Goal: Task Accomplishment & Management: Complete application form

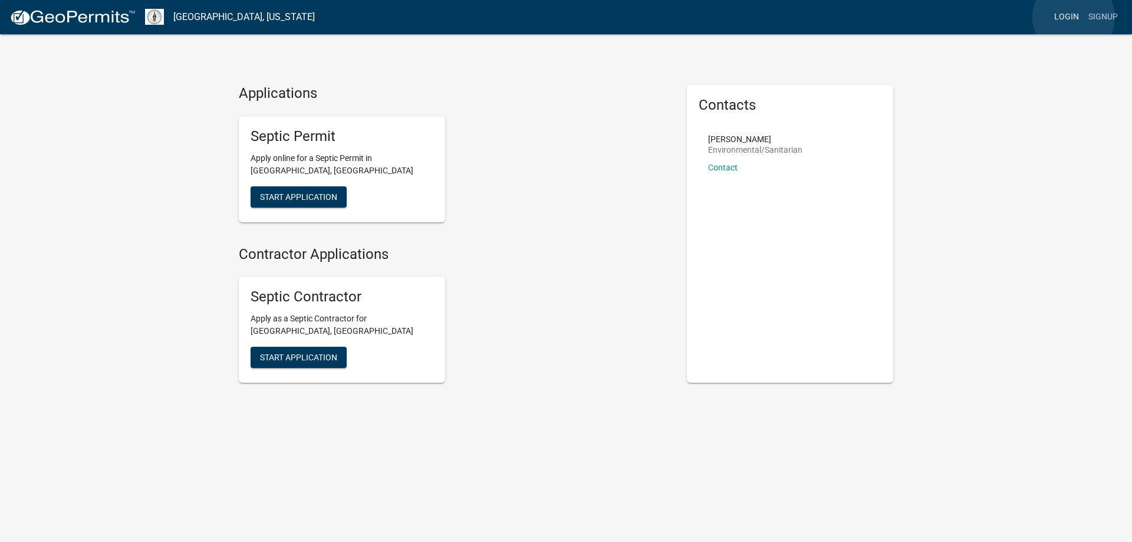
click at [1073, 17] on link "Login" at bounding box center [1066, 17] width 34 height 22
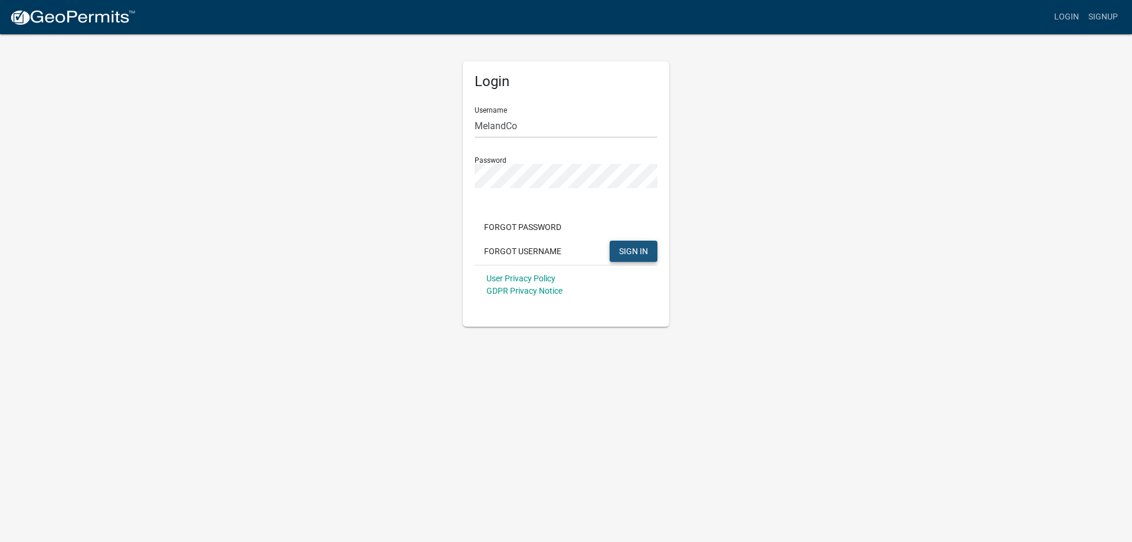
click at [628, 250] on span "SIGN IN" at bounding box center [633, 250] width 29 height 9
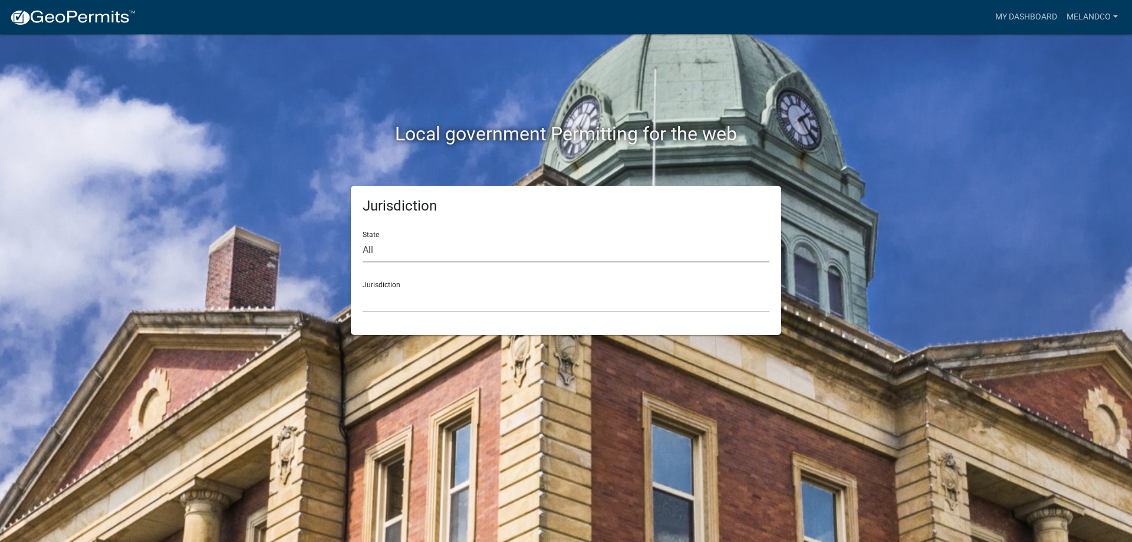
click at [362, 238] on select "All Colorado Georgia Indiana Iowa Kansas Minnesota Ohio South Carolina Wisconsin" at bounding box center [565, 250] width 407 height 24
select select "[US_STATE]"
click option "[US_STATE]" at bounding box center [0, 0] width 0 height 0
click at [400, 286] on div "Jurisdiction Boone County, Iowa Butler County, Iowa Cerro Gordo County, Iowa Ci…" at bounding box center [565, 292] width 407 height 41
click at [362, 288] on select "Boone County, Iowa Butler County, Iowa Cerro Gordo County, Iowa City of Harlan,…" at bounding box center [565, 300] width 407 height 24
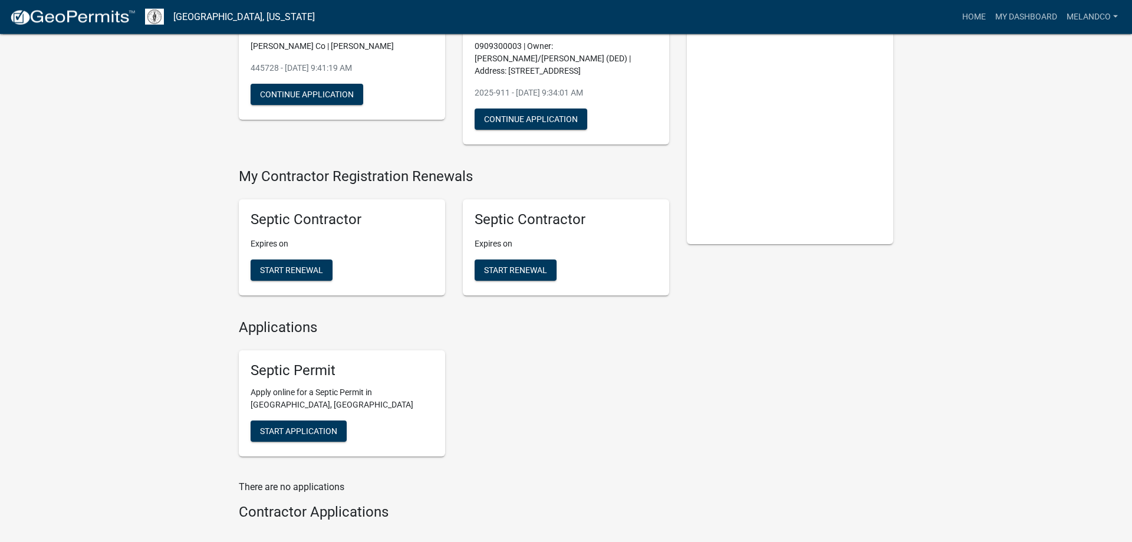
scroll to position [180, 0]
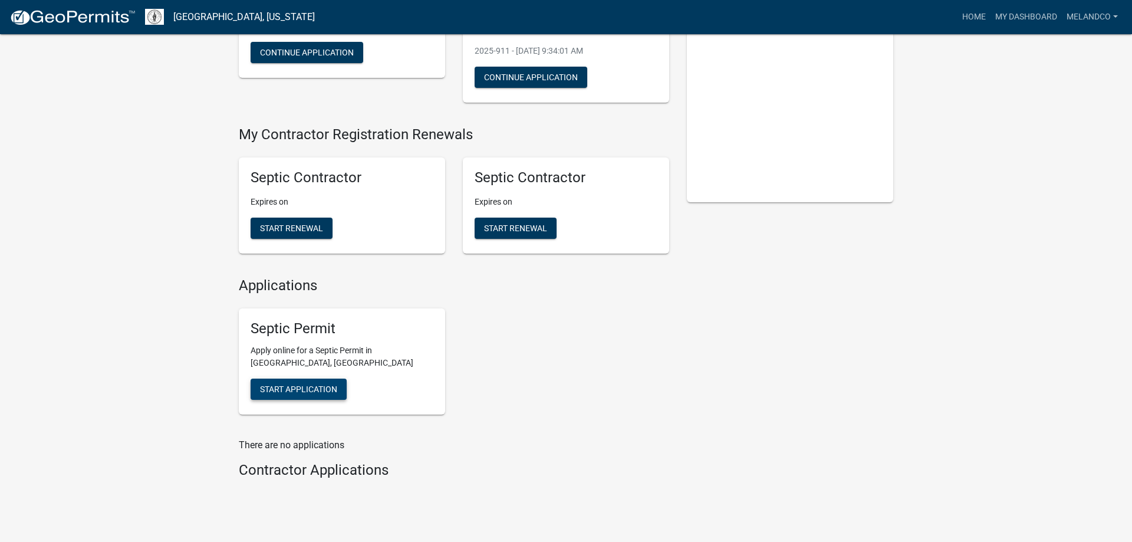
click at [292, 384] on span "Start Application" at bounding box center [298, 388] width 77 height 9
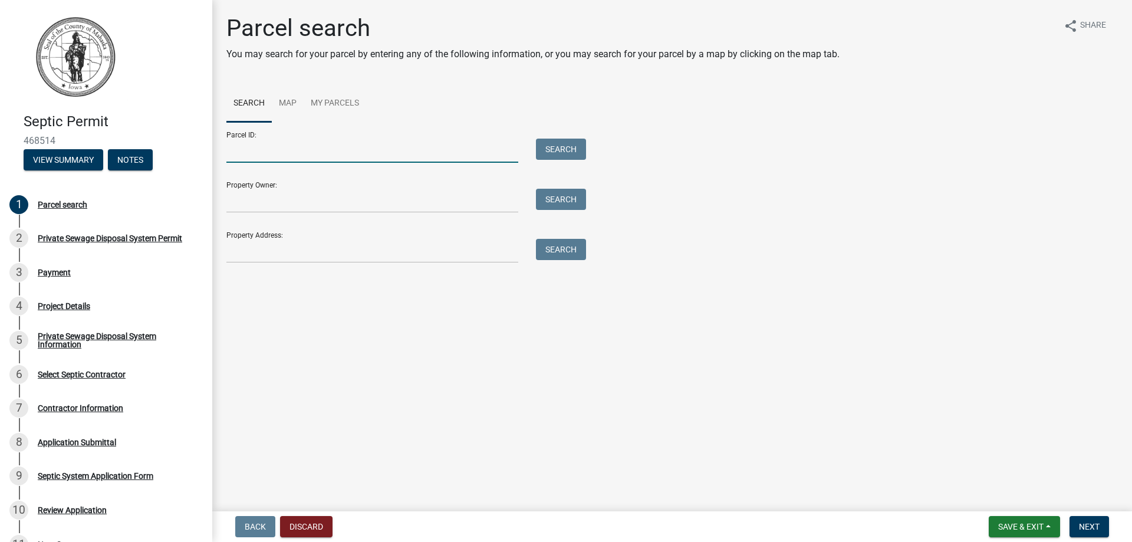
click at [294, 162] on input "Parcel ID:" at bounding box center [372, 150] width 292 height 24
click at [236, 144] on input "Parcel ID:" at bounding box center [372, 150] width 292 height 24
type input "0926301013"
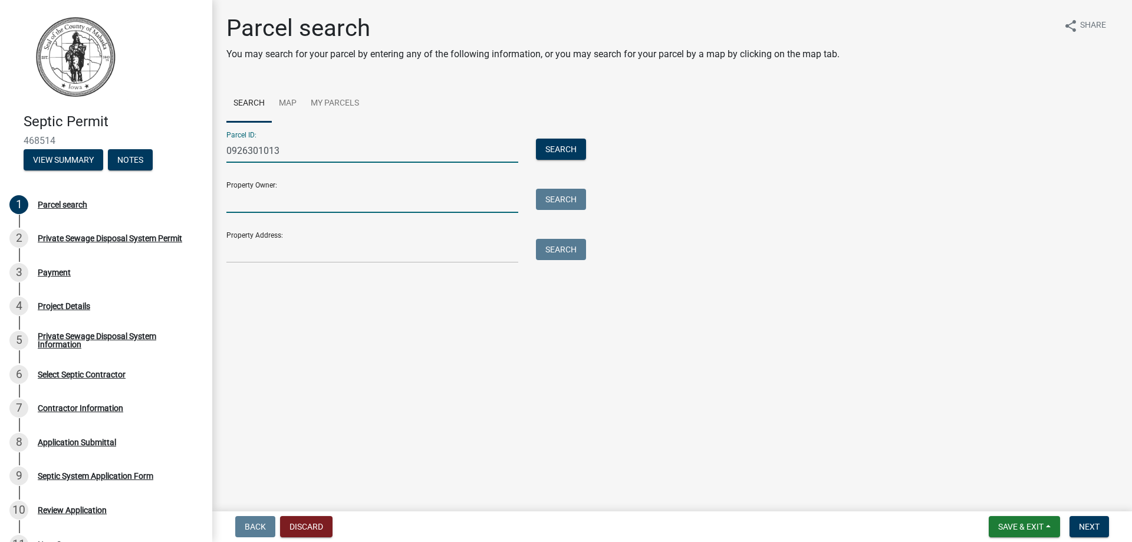
click at [243, 197] on input "Property Owner:" at bounding box center [372, 201] width 292 height 24
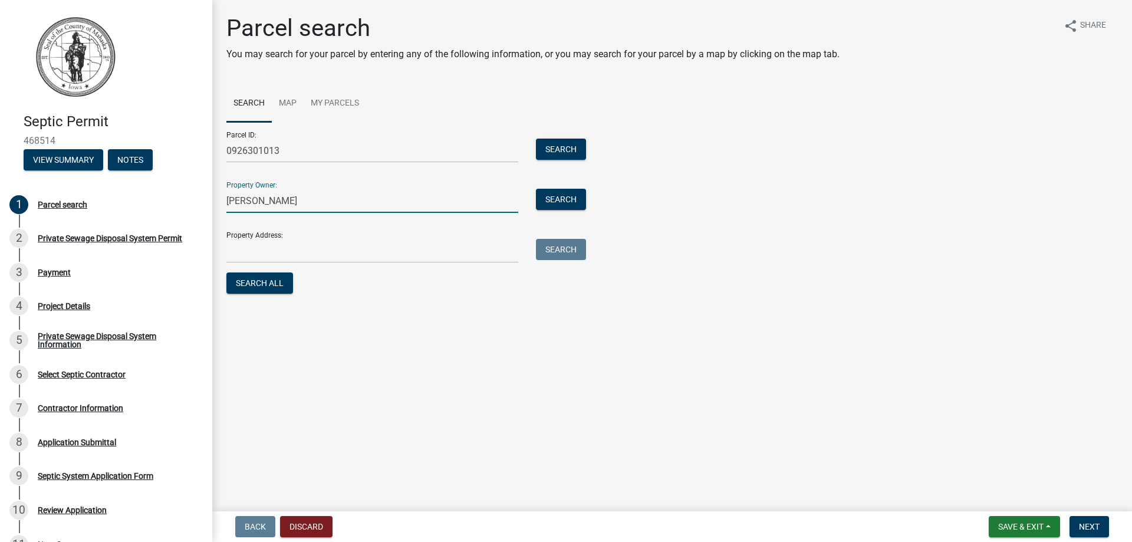
type input "Teresa Pettyjohn"
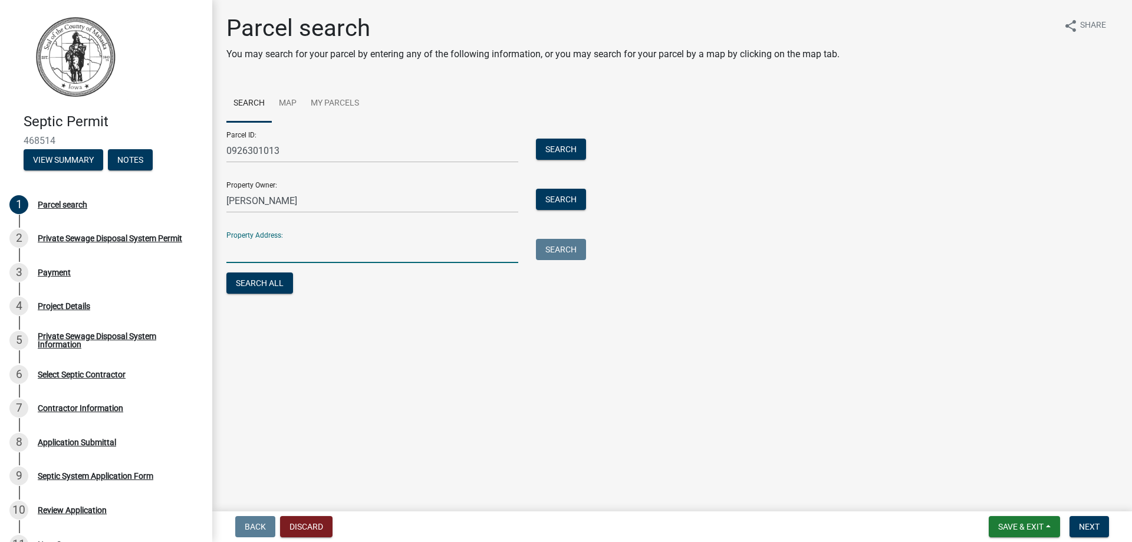
click at [252, 255] on input "Property Address:" at bounding box center [372, 251] width 292 height 24
type input "1412 River Rd Ct"
click at [566, 252] on button "Search" at bounding box center [561, 249] width 50 height 21
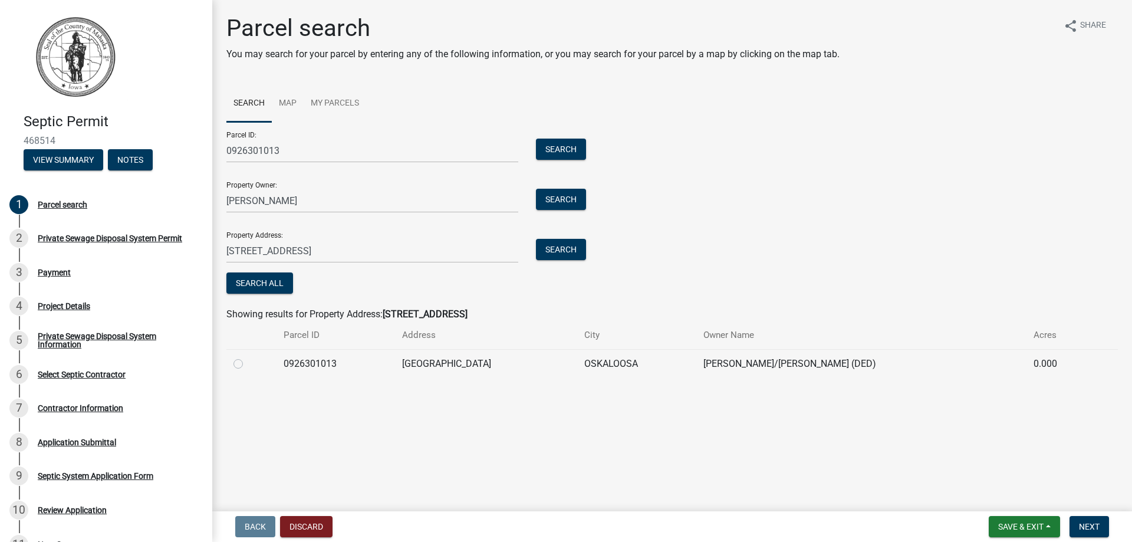
click at [248, 357] on label at bounding box center [248, 357] width 0 height 0
click at [248, 362] on input "radio" at bounding box center [252, 361] width 8 height 8
radio input "true"
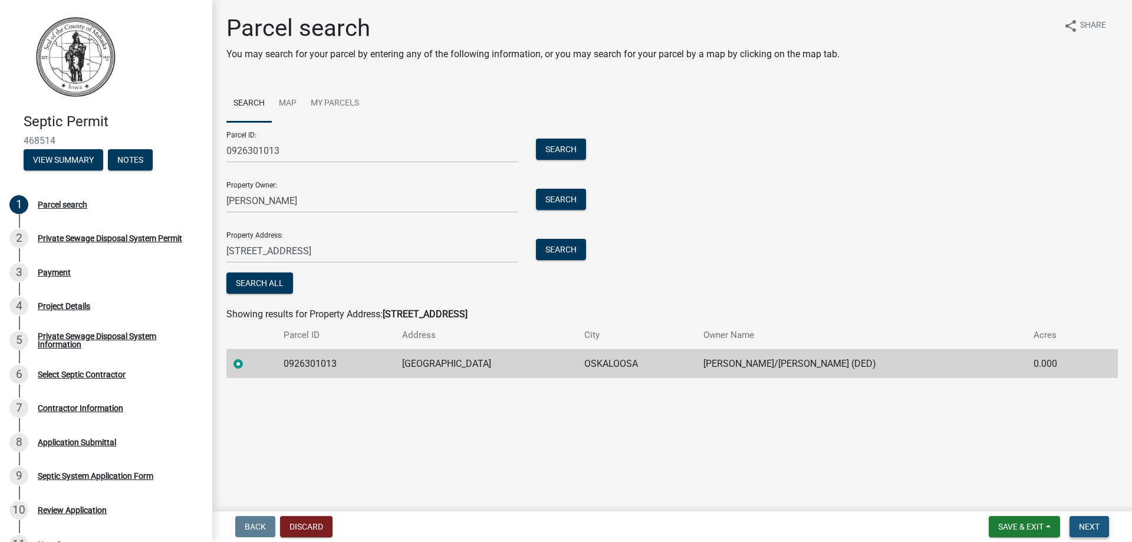
click at [1087, 523] on span "Next" at bounding box center [1089, 526] width 21 height 9
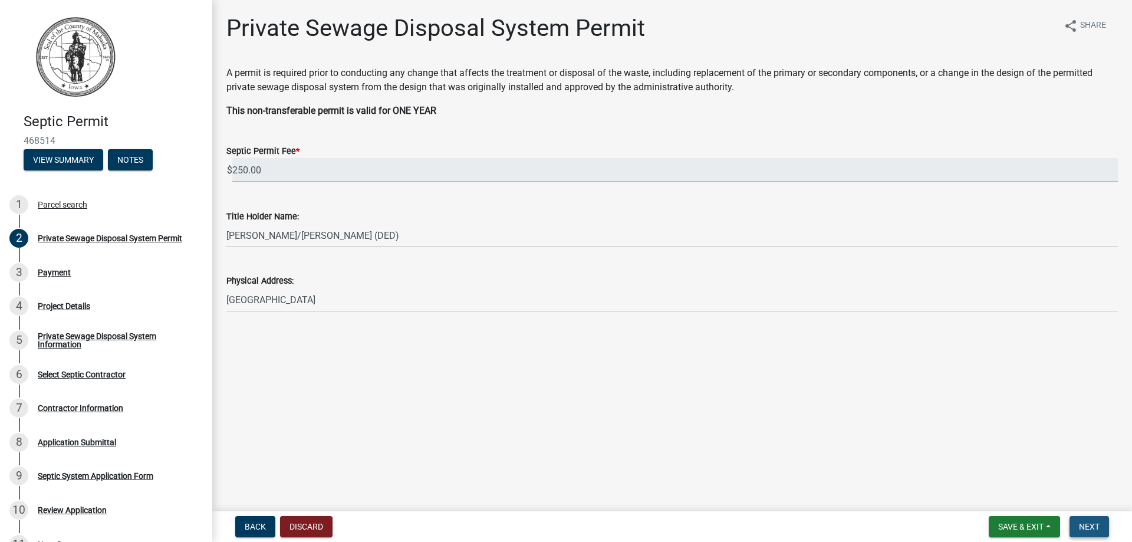
click at [1084, 528] on span "Next" at bounding box center [1089, 526] width 21 height 9
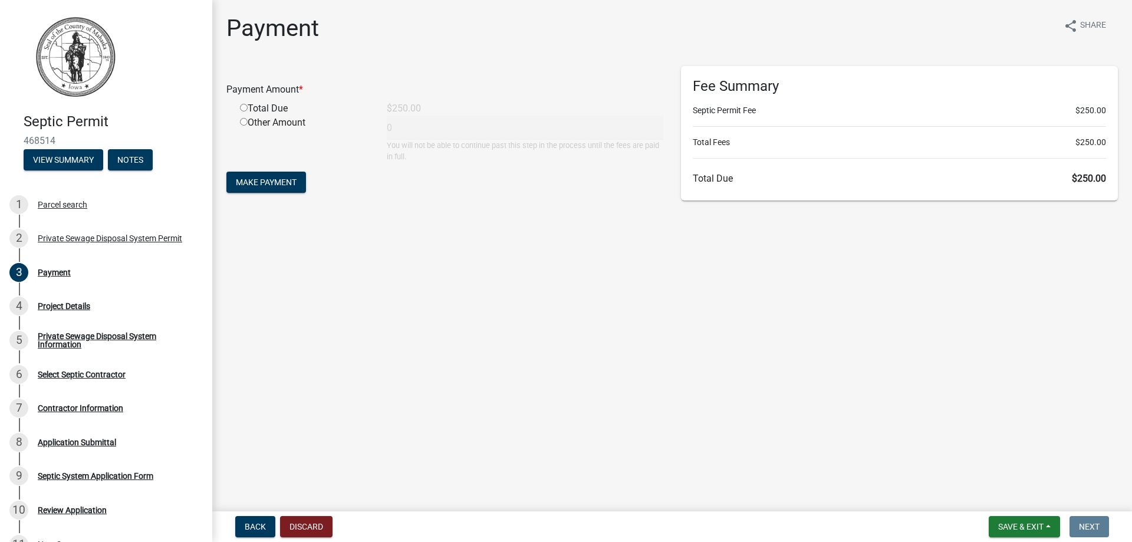
click at [243, 110] on input "radio" at bounding box center [244, 108] width 8 height 8
radio input "true"
type input "250"
click at [240, 179] on span "Make Payment" at bounding box center [266, 181] width 61 height 9
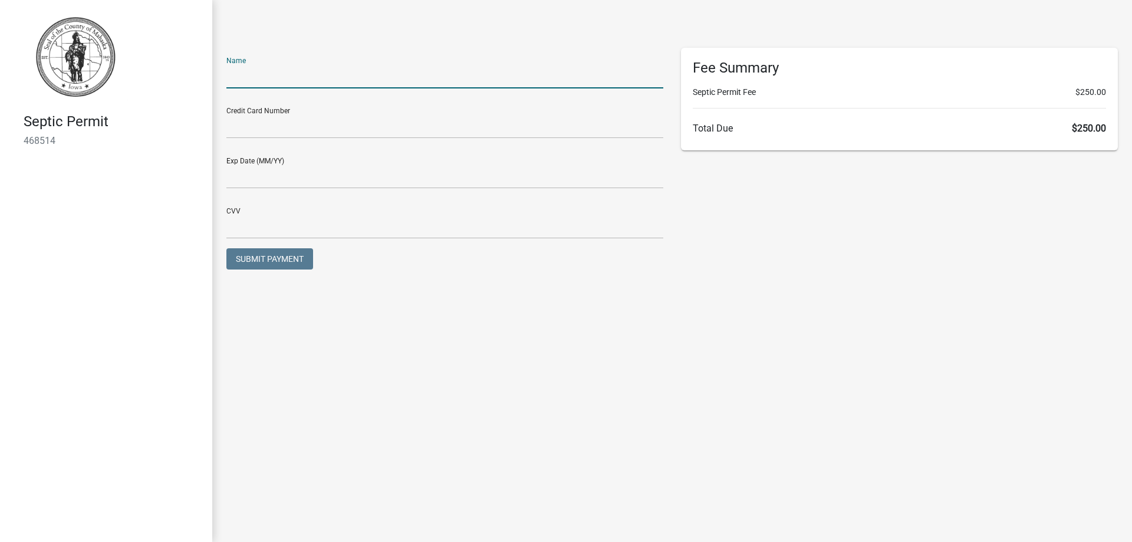
click at [275, 74] on input "text" at bounding box center [444, 76] width 437 height 24
type input "Joie Meland"
type input "4862369580509808"
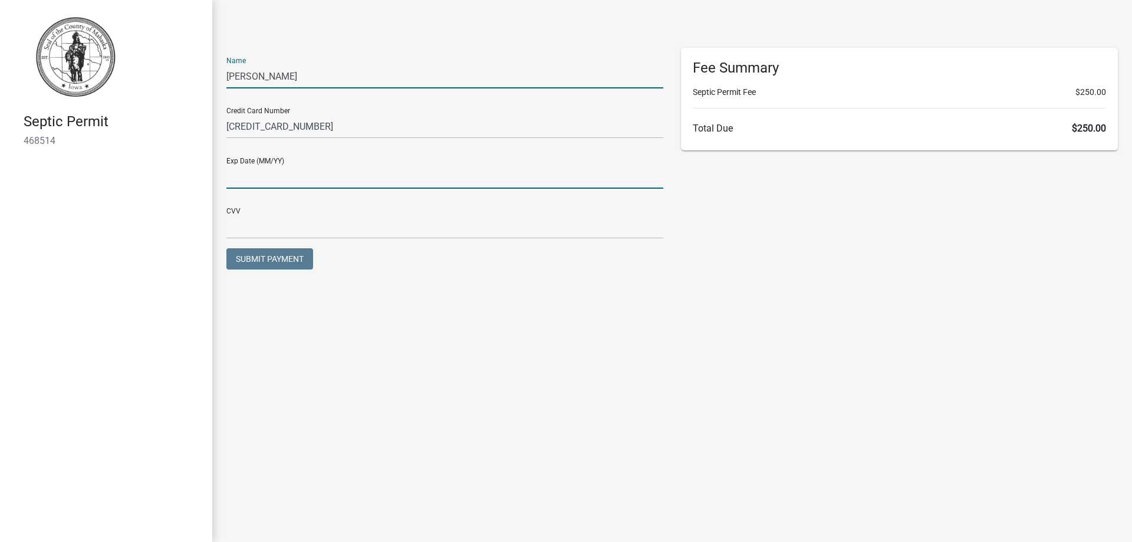
type input "03/29"
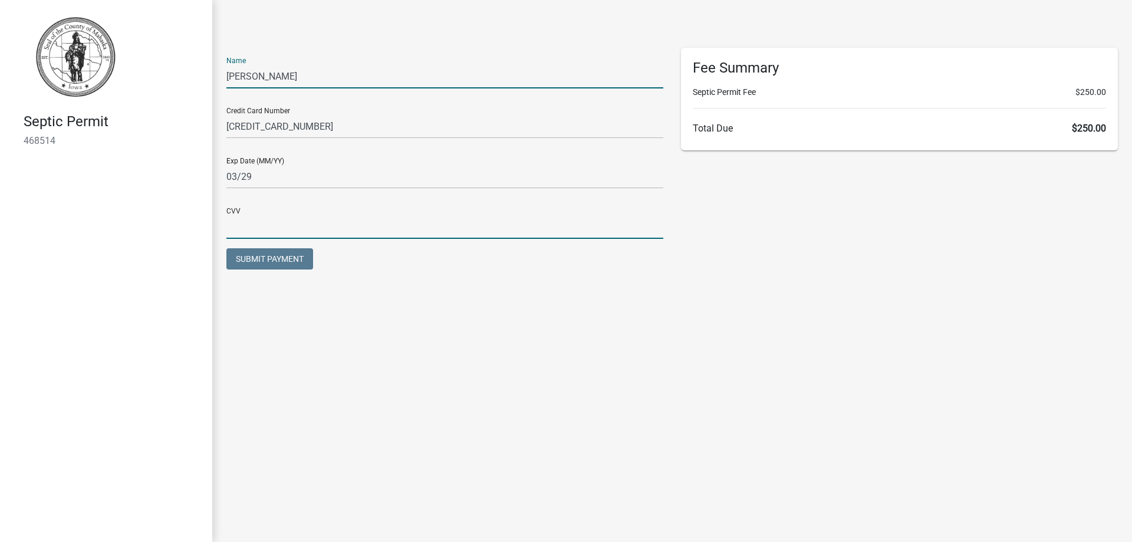
click at [301, 235] on input "text" at bounding box center [444, 227] width 437 height 24
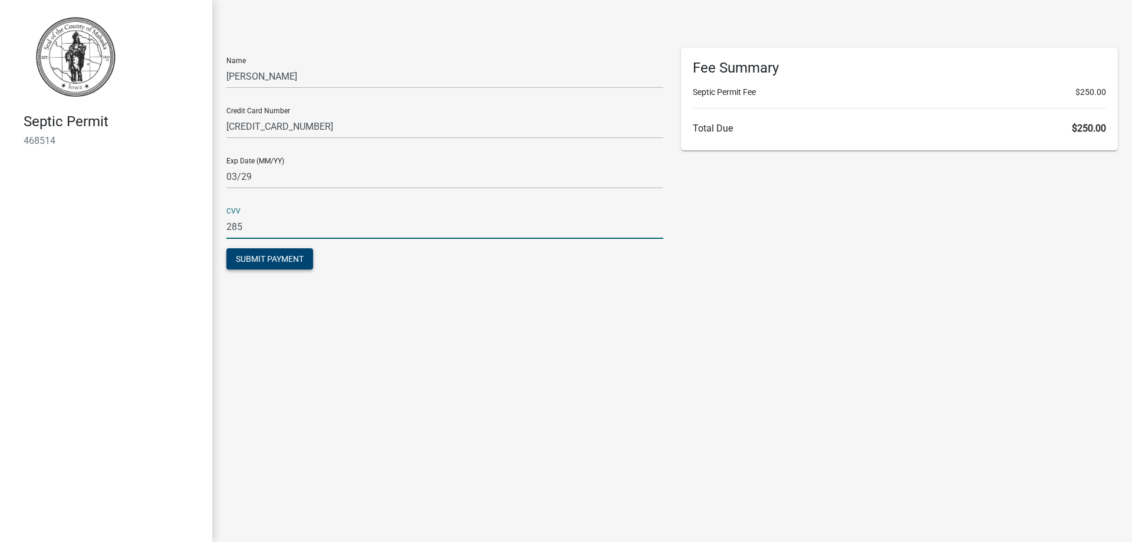
type input "285"
click at [257, 258] on span "Submit Payment" at bounding box center [270, 258] width 68 height 9
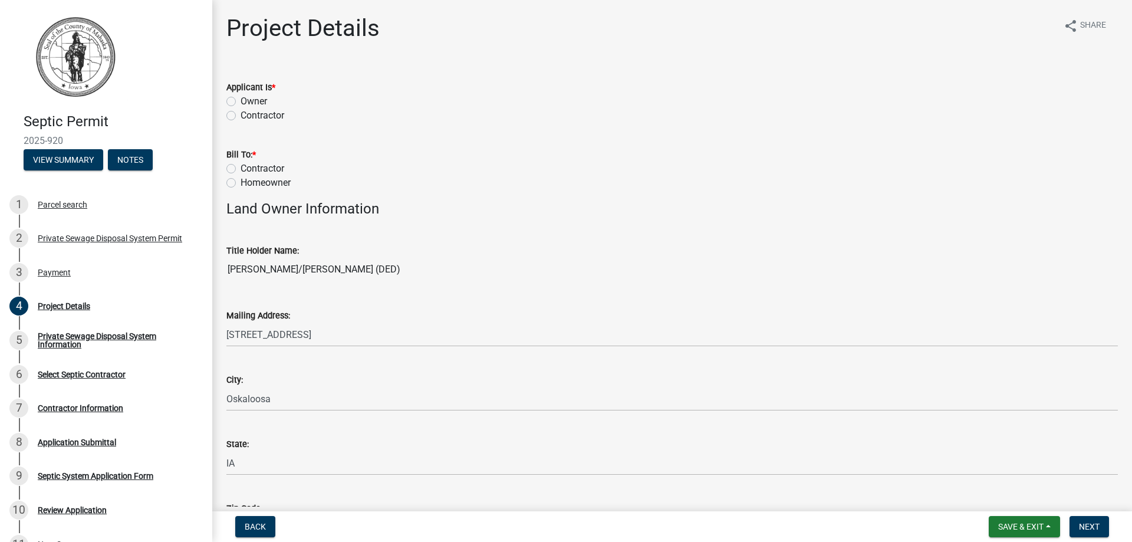
click at [235, 121] on div "Contractor" at bounding box center [671, 115] width 891 height 14
click at [240, 118] on label "Contractor" at bounding box center [262, 115] width 44 height 14
click at [240, 116] on input "Contractor" at bounding box center [244, 112] width 8 height 8
radio input "true"
click at [240, 170] on label "Contractor" at bounding box center [262, 168] width 44 height 14
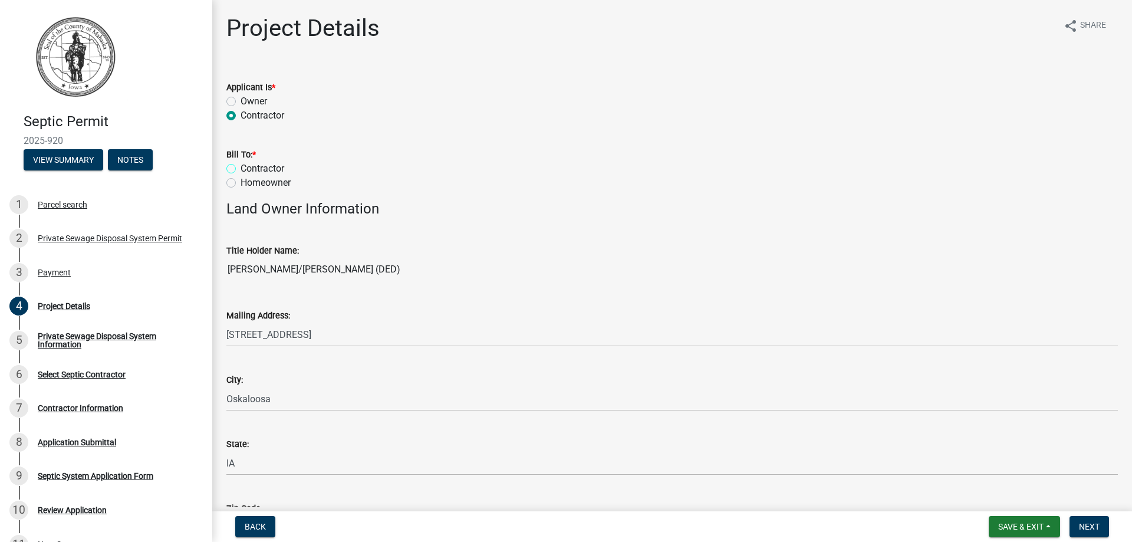
click at [240, 169] on input "Contractor" at bounding box center [244, 165] width 8 height 8
radio input "true"
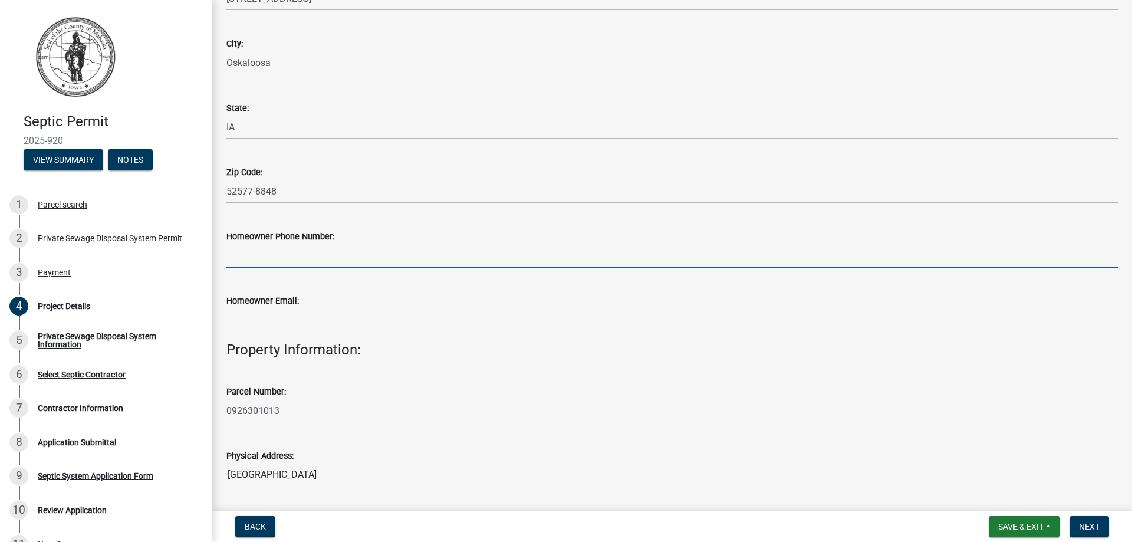
click at [276, 262] on input "Homeowner Phone Number:" at bounding box center [671, 255] width 891 height 24
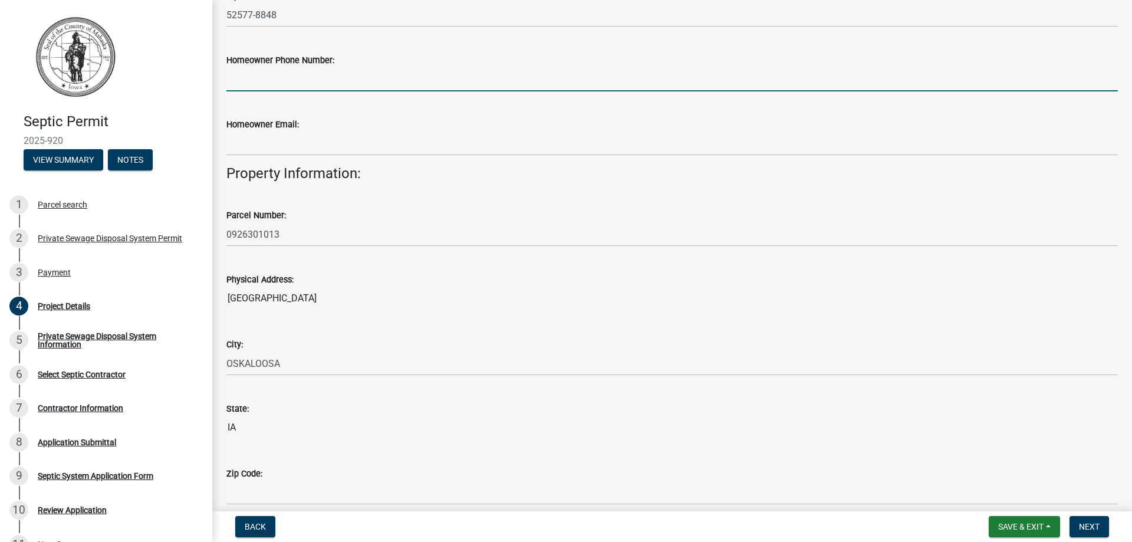
scroll to position [605, 0]
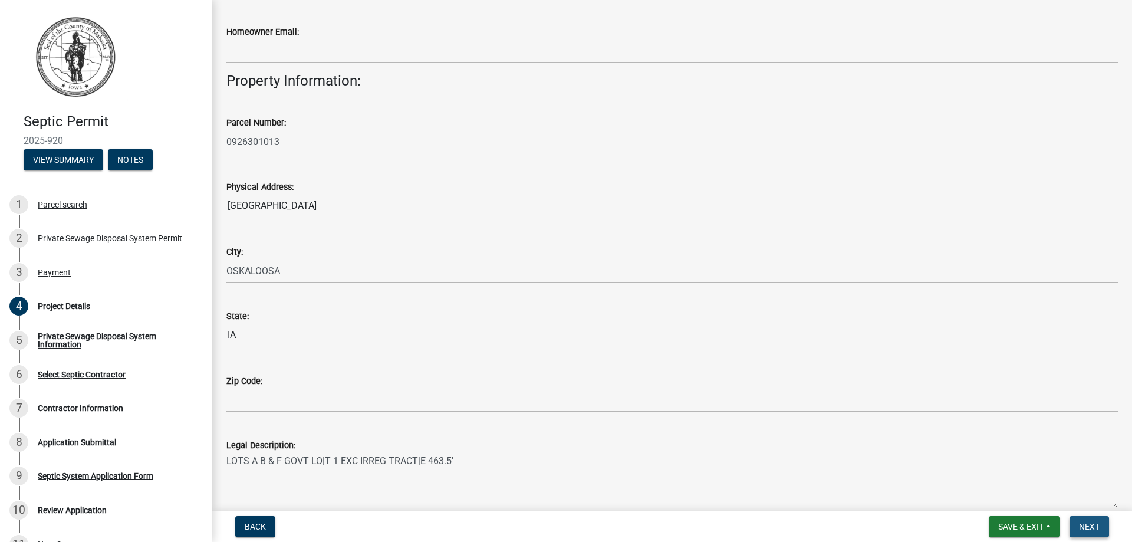
click at [1094, 527] on span "Next" at bounding box center [1089, 526] width 21 height 9
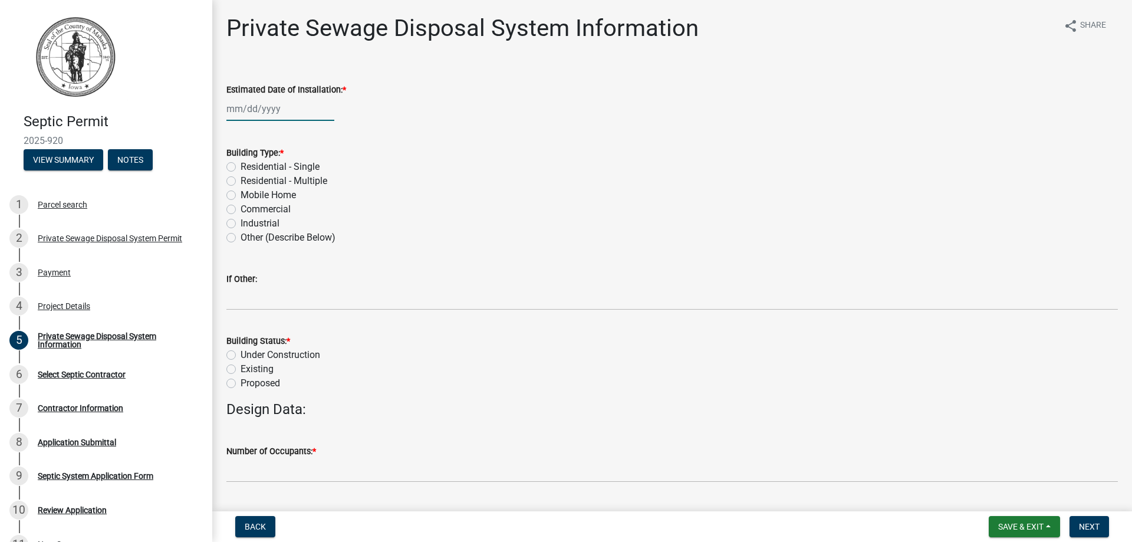
click at [250, 109] on input "Estimated Date of Installation: *" at bounding box center [280, 109] width 108 height 24
select select "8"
select select "2025"
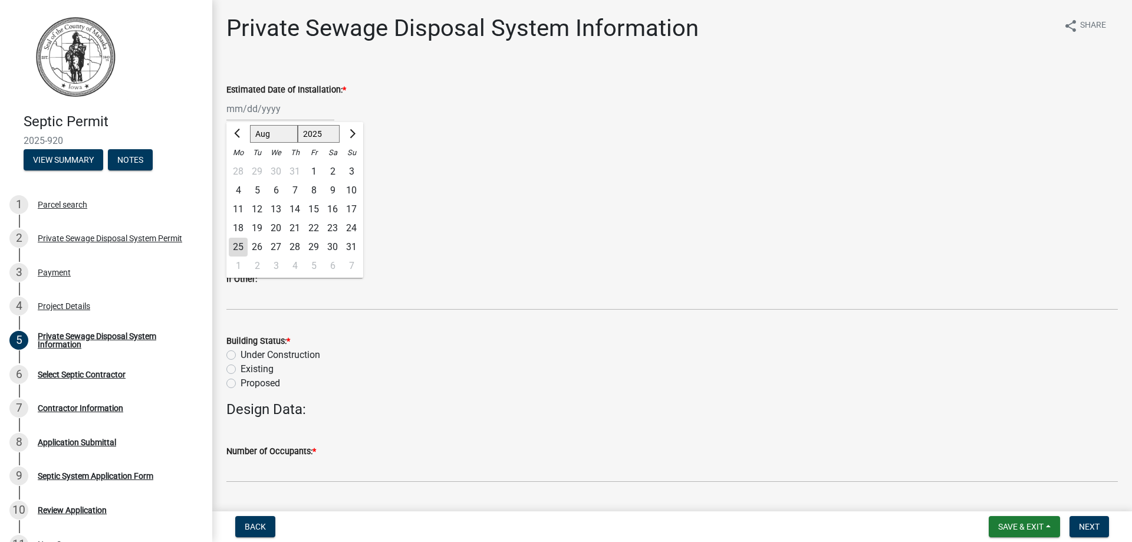
click at [232, 248] on div "25" at bounding box center [238, 247] width 19 height 19
type input "[DATE]"
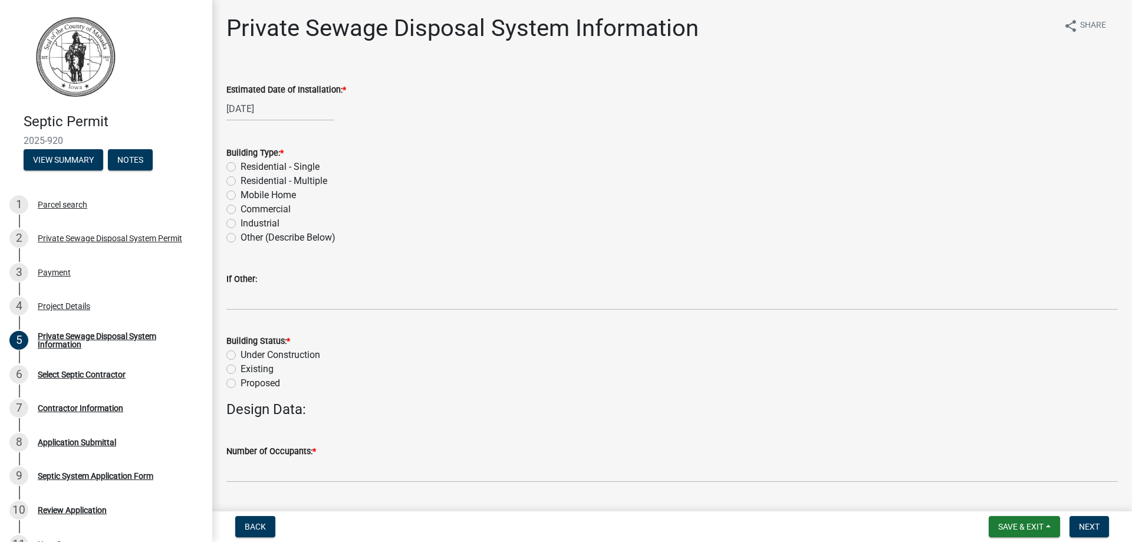
click at [240, 166] on label "Residential - Single" at bounding box center [279, 167] width 79 height 14
click at [240, 166] on input "Residential - Single" at bounding box center [244, 164] width 8 height 8
radio input "true"
click at [240, 367] on label "Existing" at bounding box center [256, 369] width 33 height 14
click at [240, 367] on input "Existing" at bounding box center [244, 366] width 8 height 8
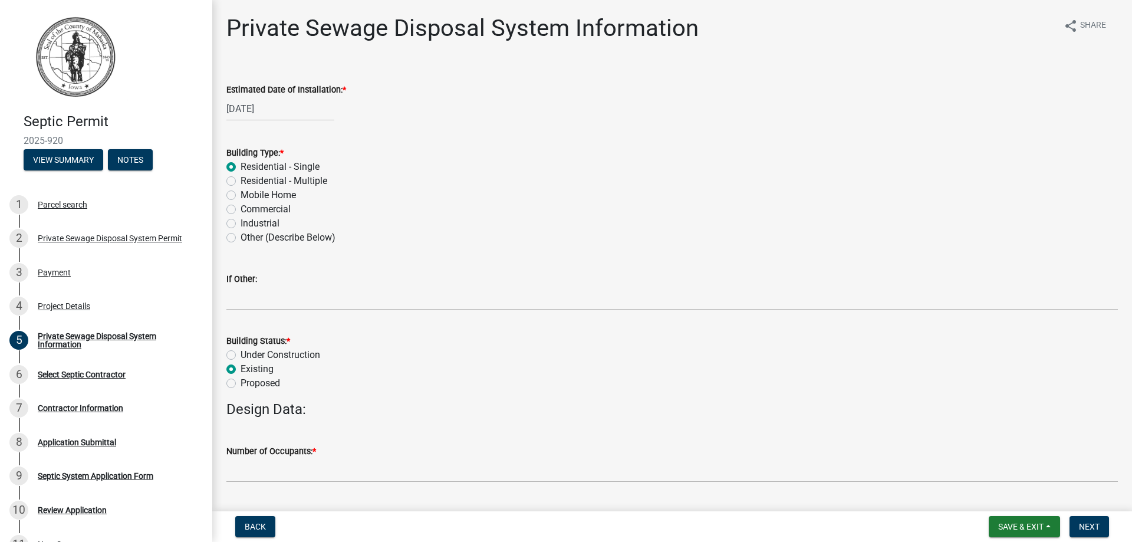
radio input "true"
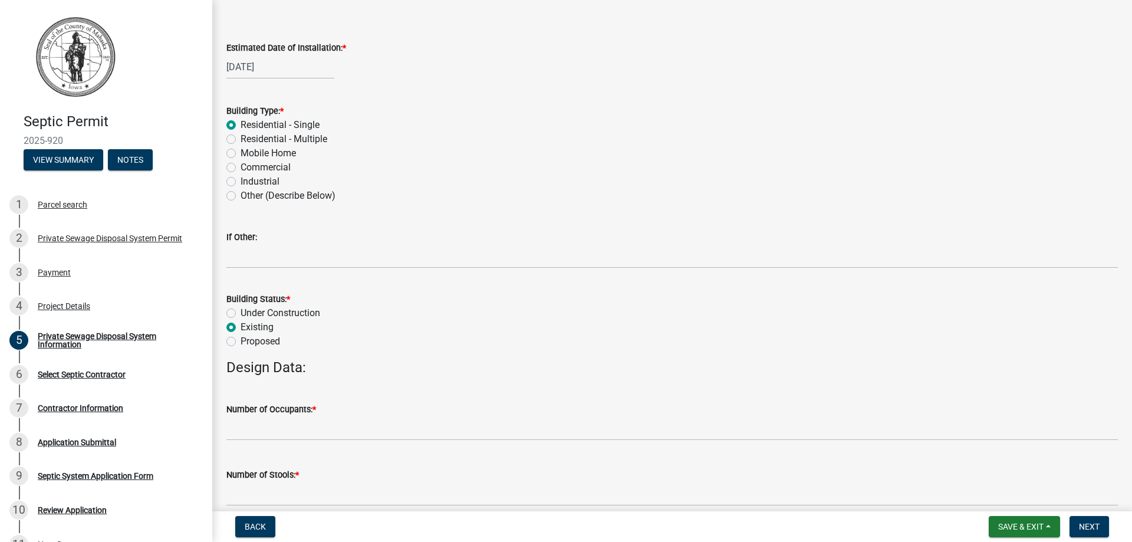
scroll to position [67, 0]
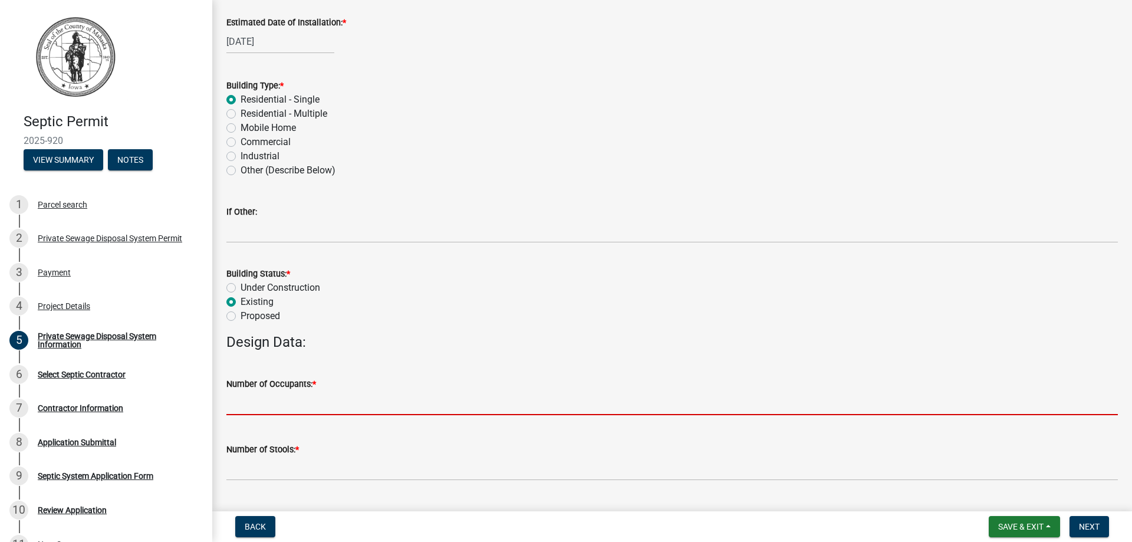
click at [332, 391] on input "text" at bounding box center [671, 403] width 891 height 24
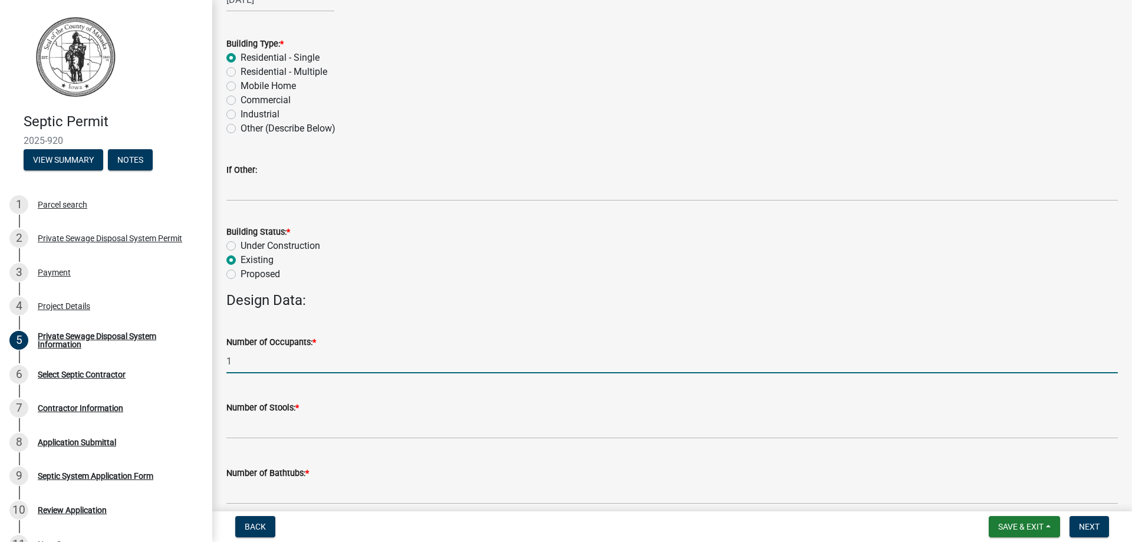
scroll to position [134, 0]
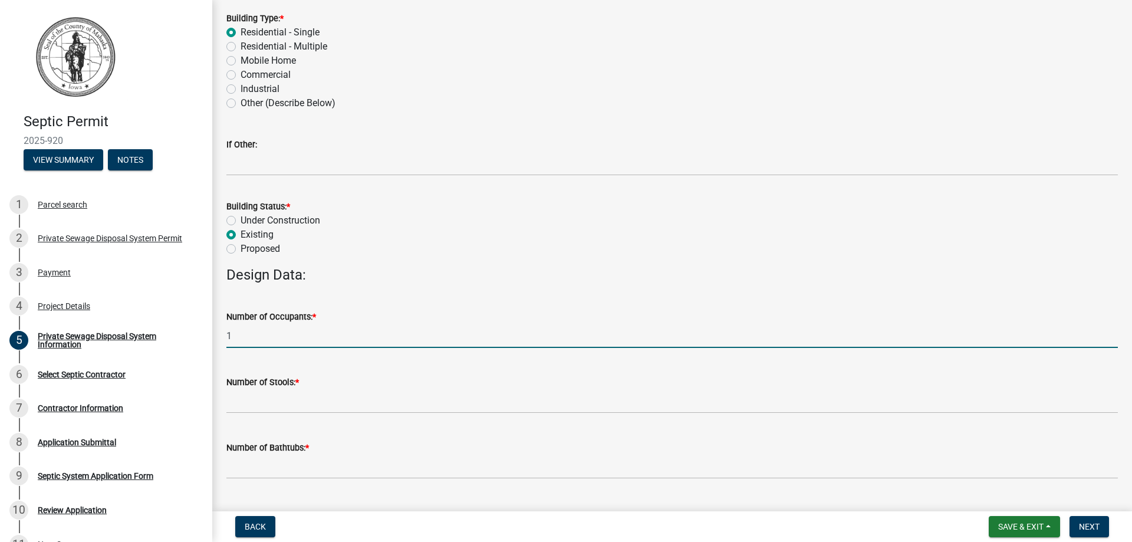
type input "1"
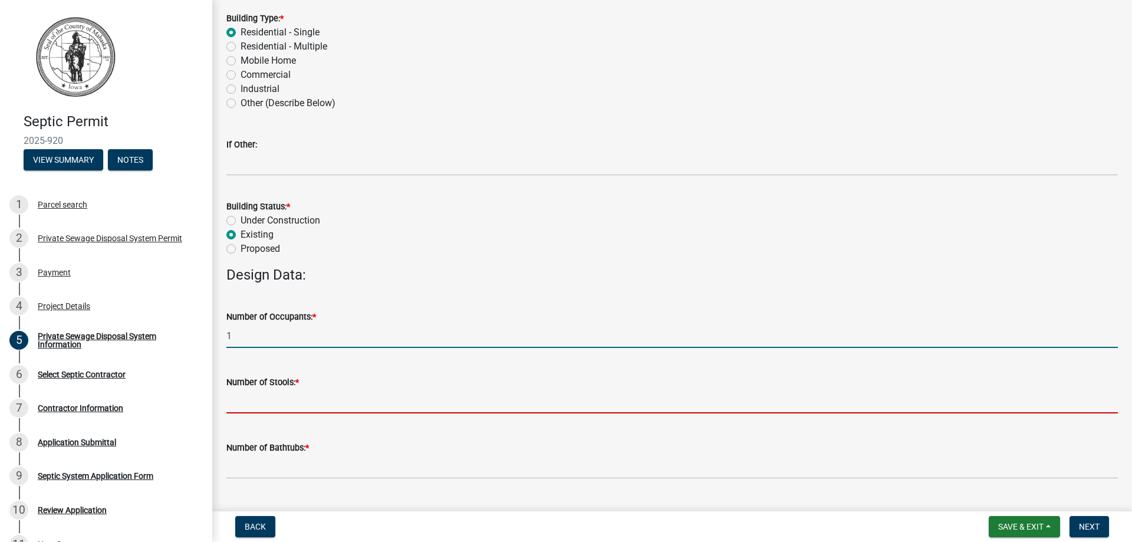
click at [252, 406] on input "text" at bounding box center [671, 401] width 891 height 24
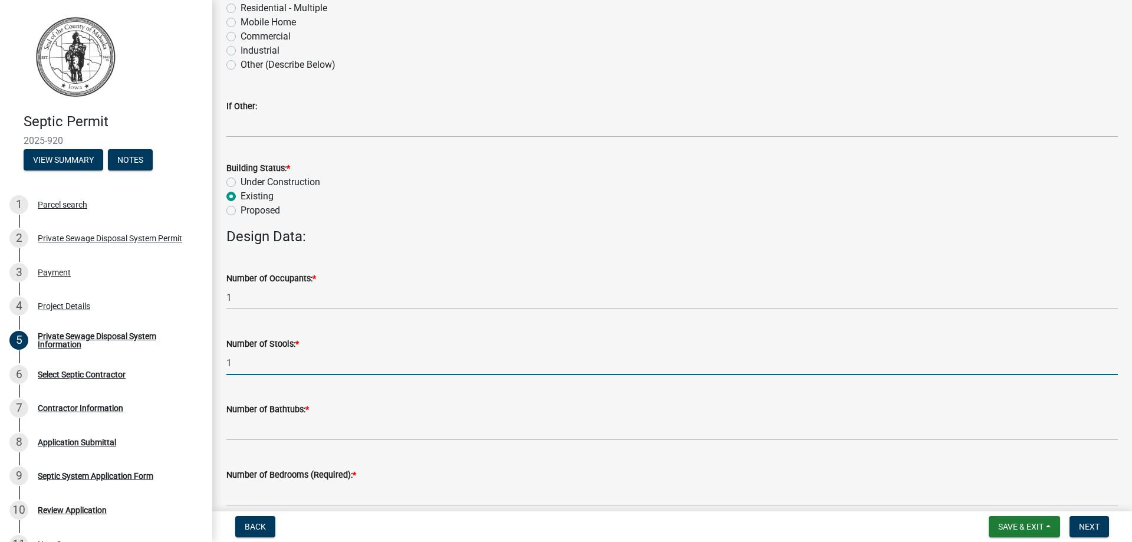
scroll to position [269, 0]
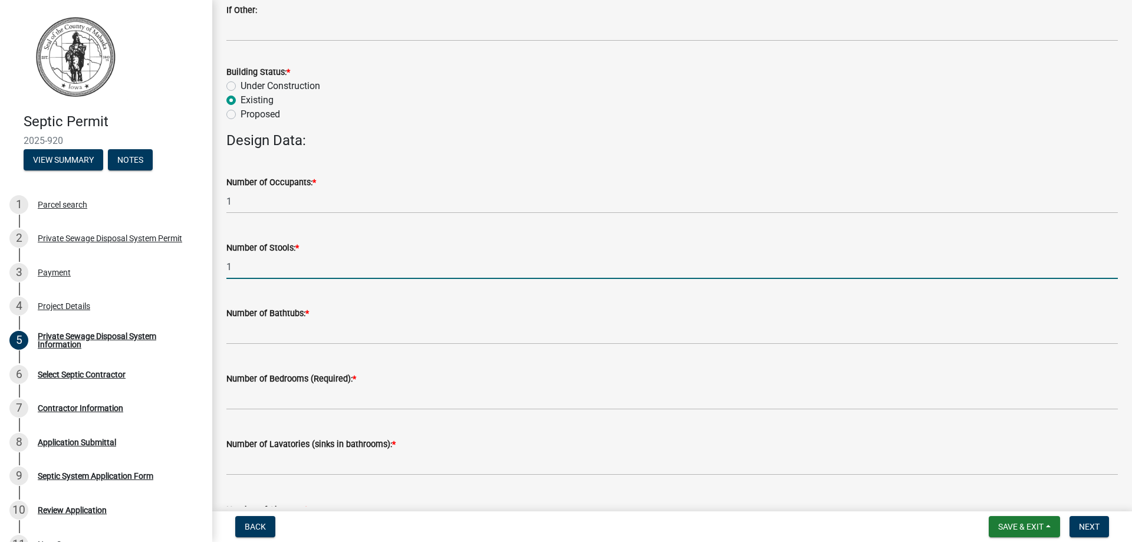
type input "1"
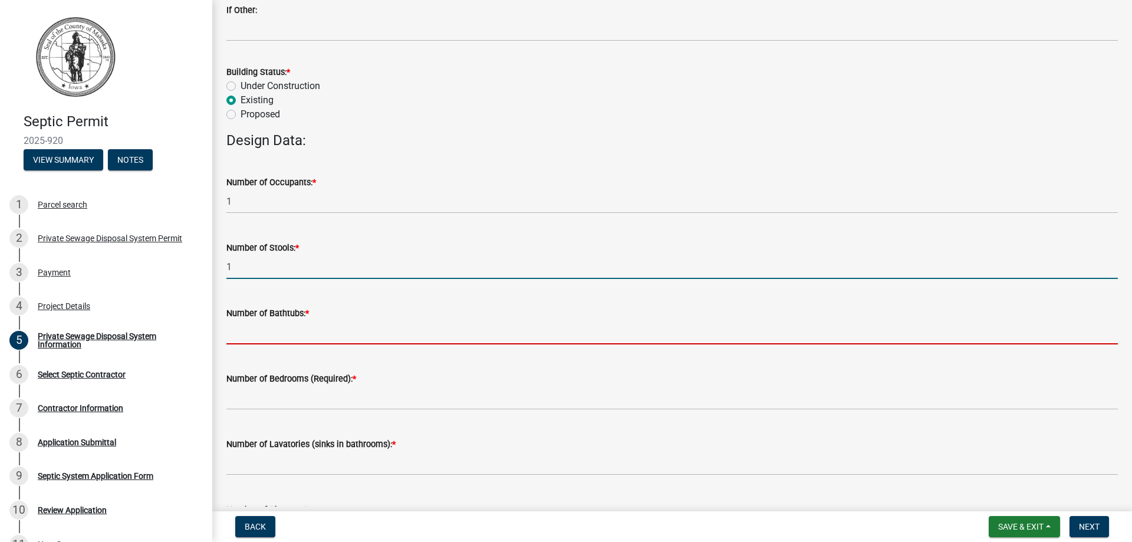
click at [263, 325] on input "text" at bounding box center [671, 332] width 891 height 24
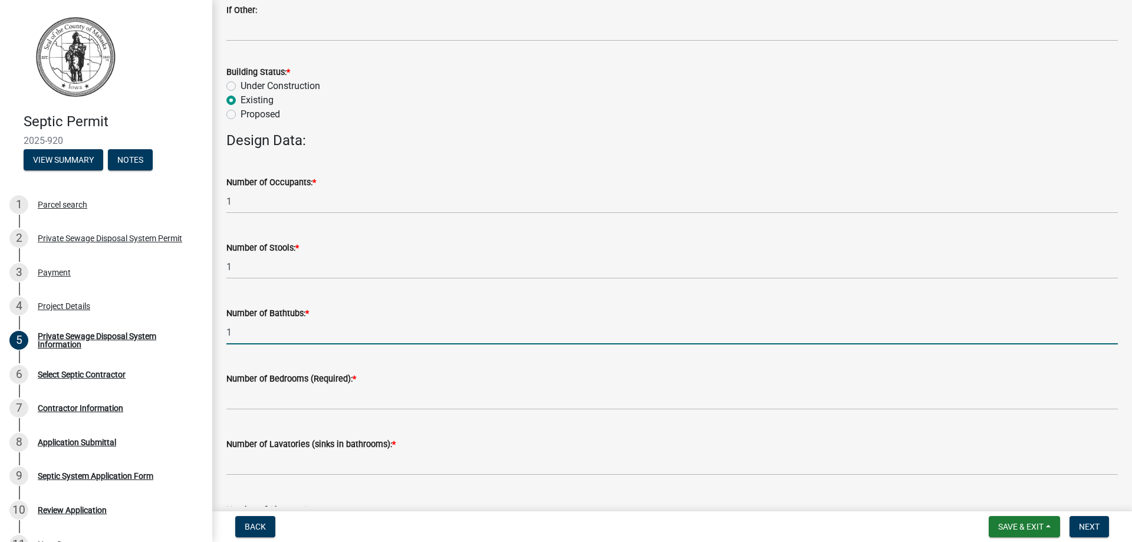
type input "1"
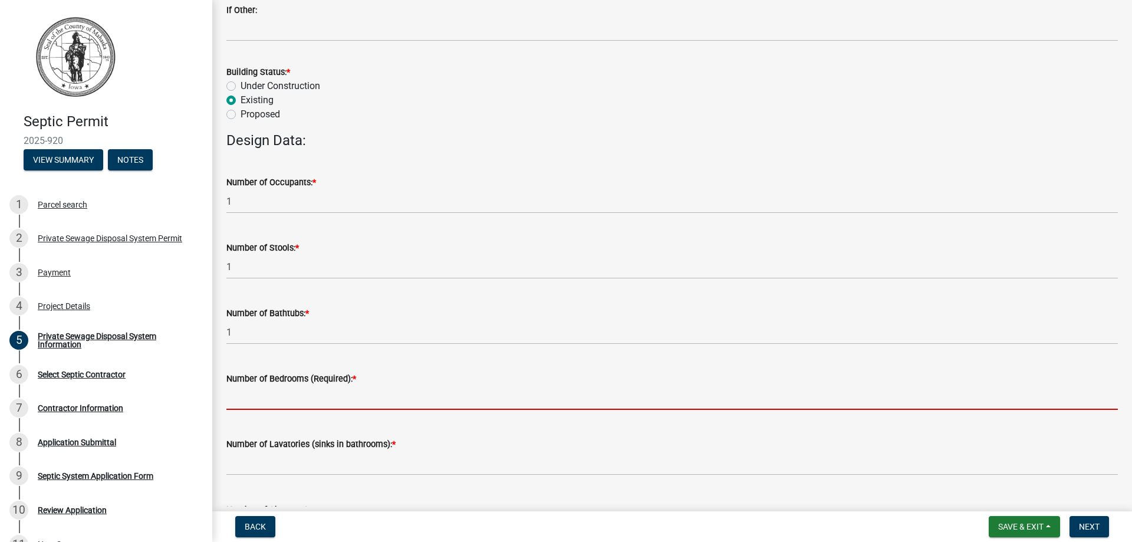
click at [252, 403] on input "text" at bounding box center [671, 397] width 891 height 24
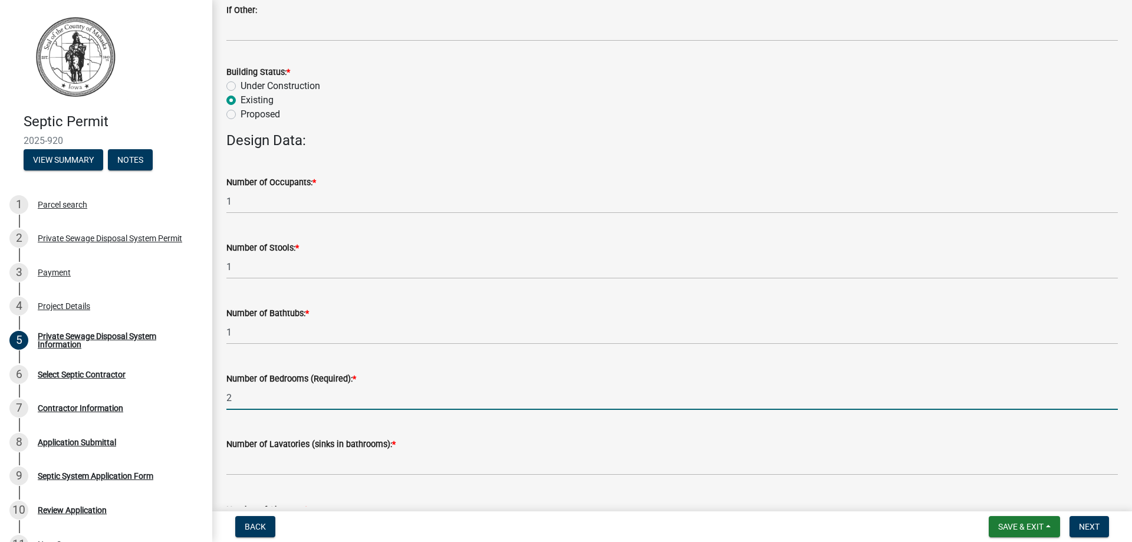
type input "2"
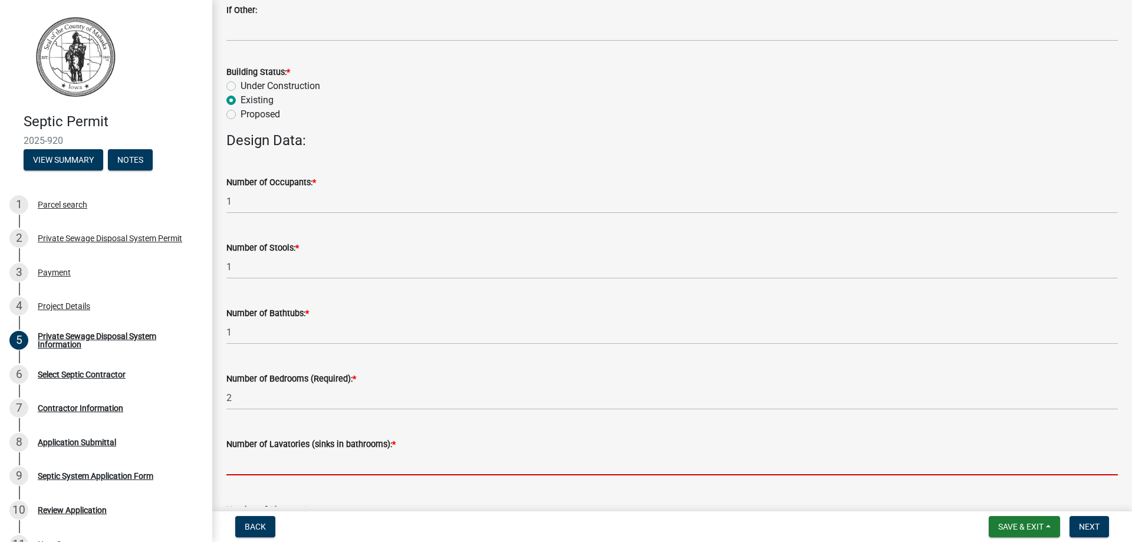
click at [273, 473] on input "text" at bounding box center [671, 463] width 891 height 24
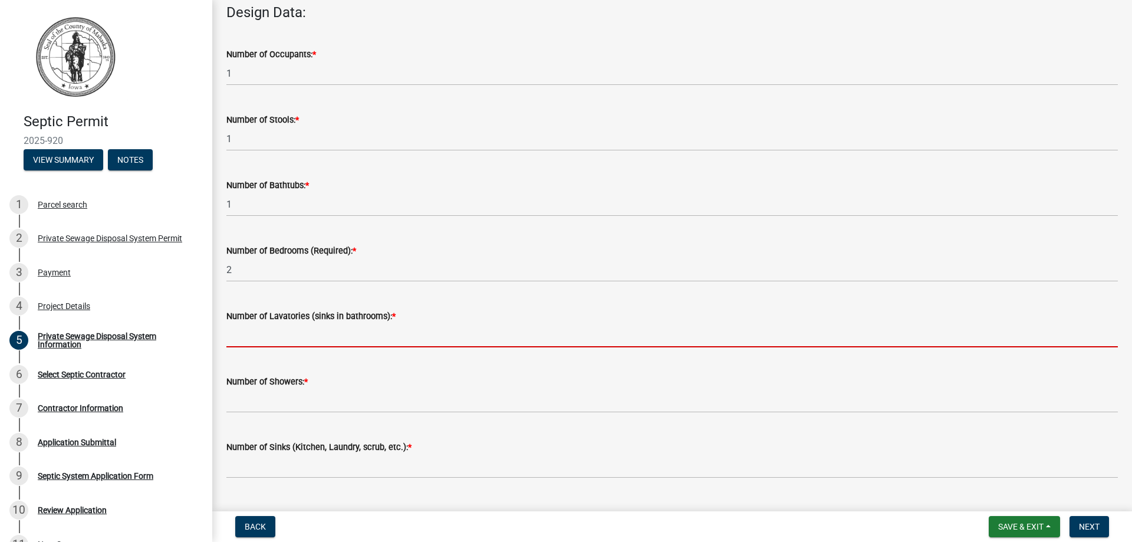
scroll to position [403, 0]
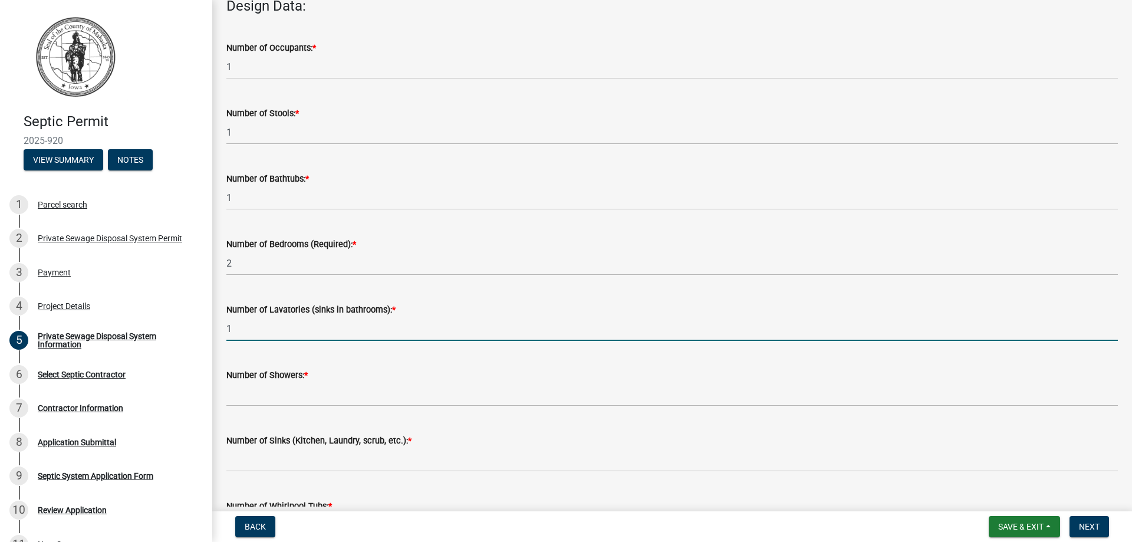
type input "1"
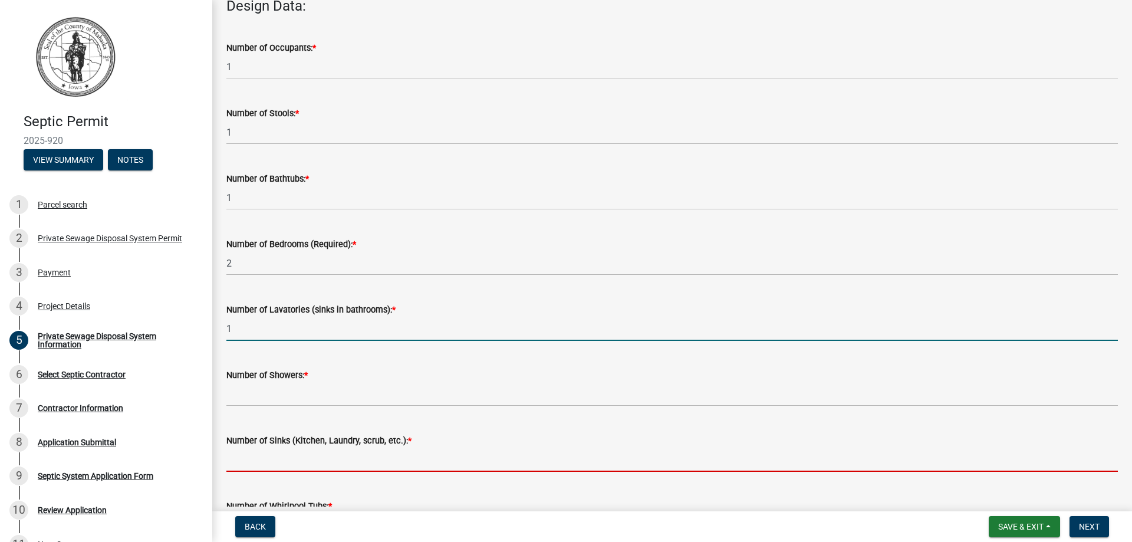
click at [264, 462] on input "text" at bounding box center [671, 459] width 891 height 24
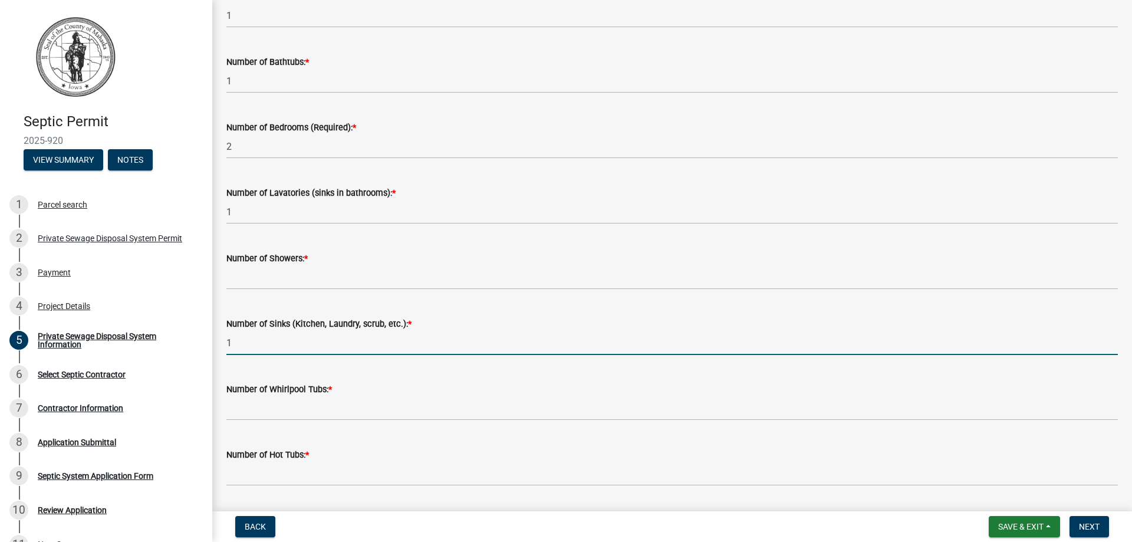
scroll to position [537, 0]
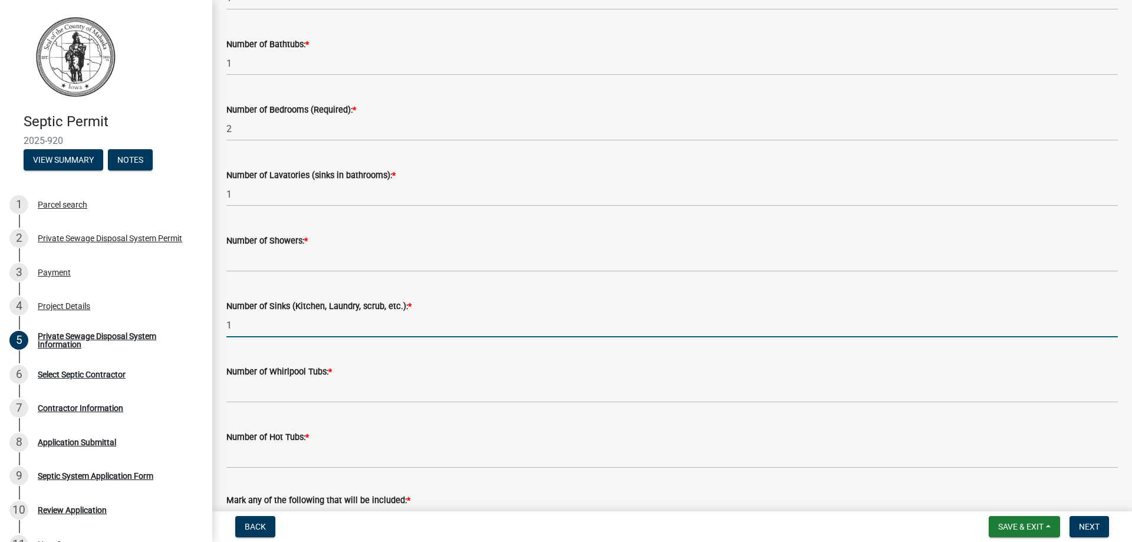
type input "1"
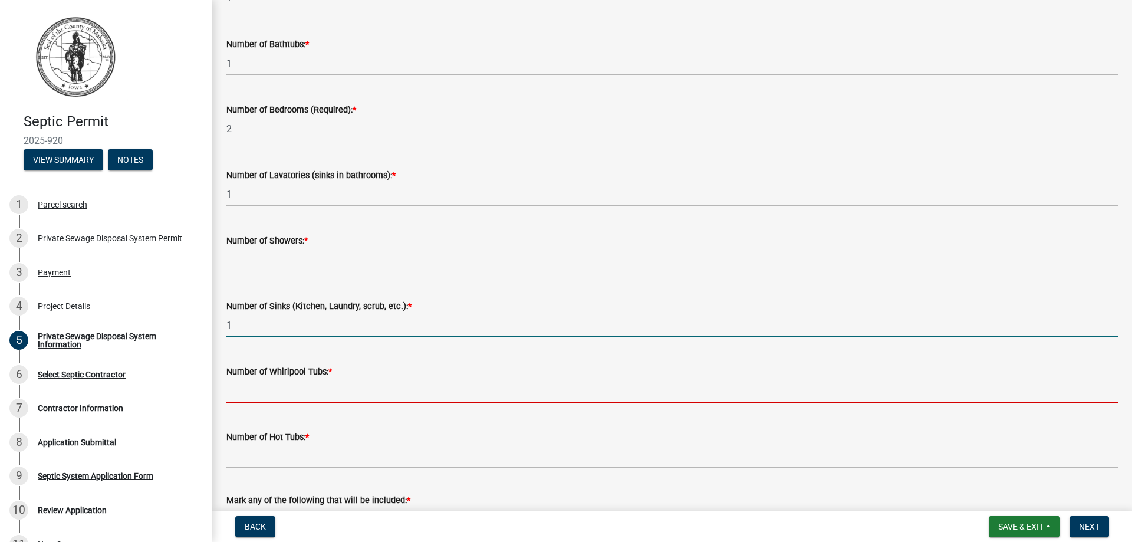
click at [249, 399] on input "text" at bounding box center [671, 390] width 891 height 24
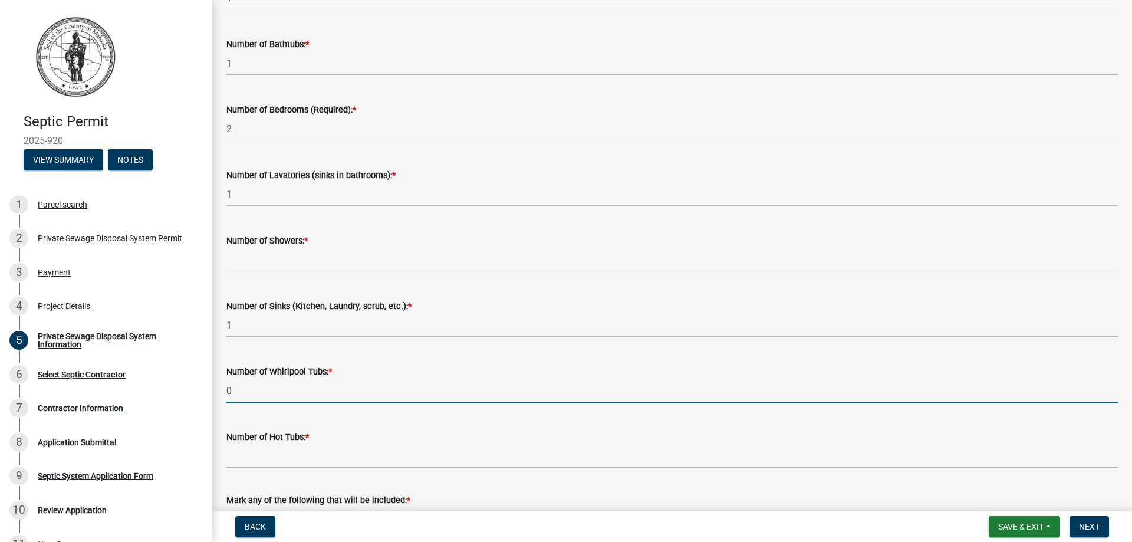
type input "0"
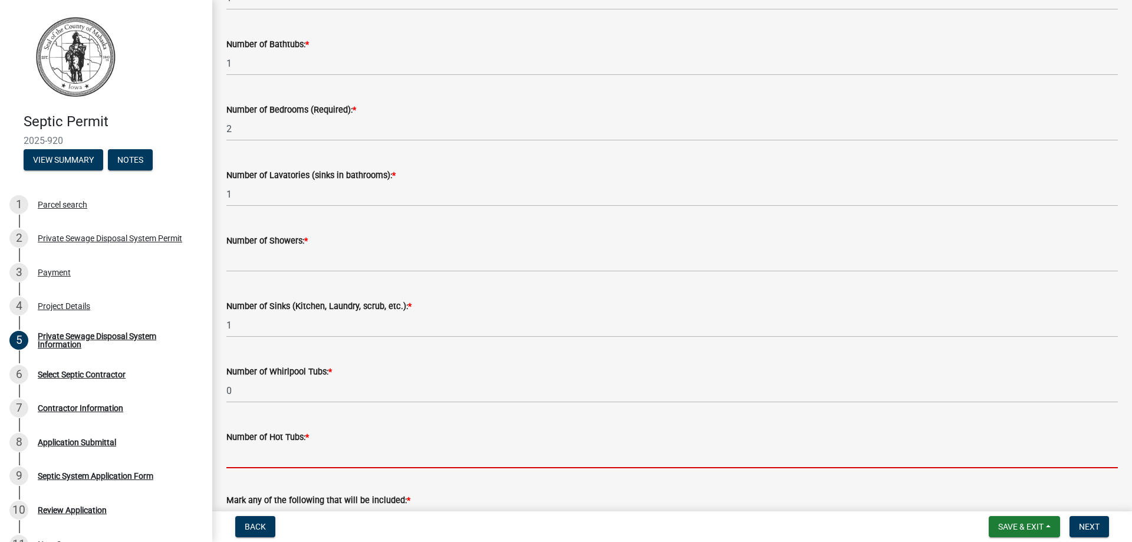
click at [259, 461] on input "text" at bounding box center [671, 456] width 891 height 24
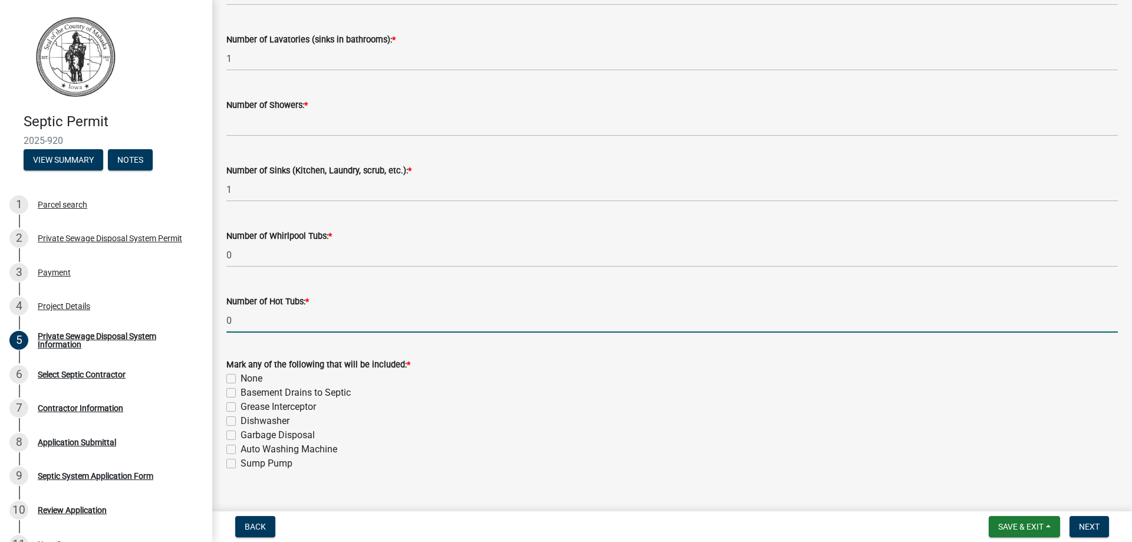
scroll to position [694, 0]
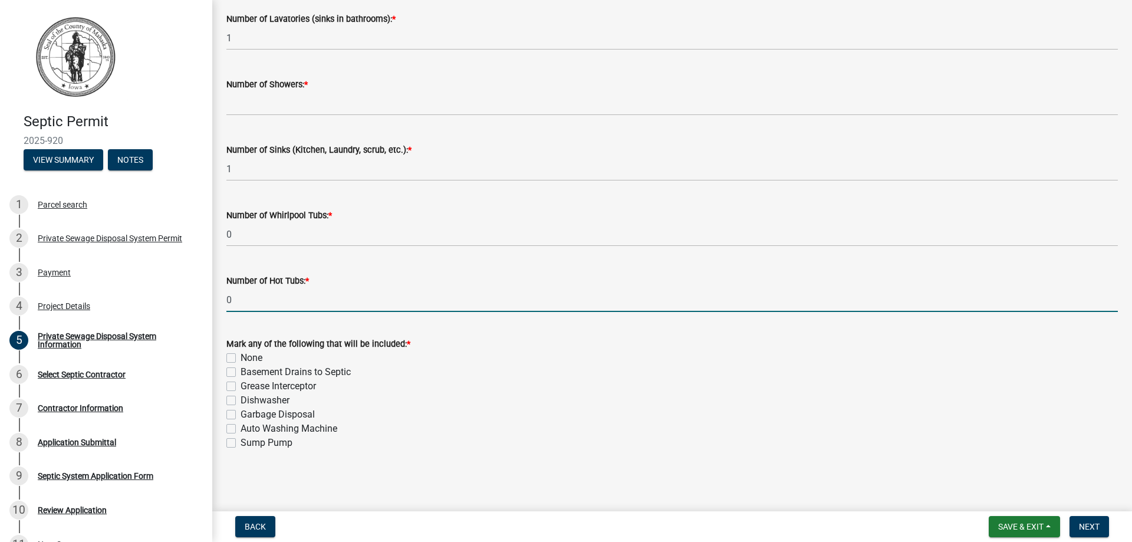
type input "0"
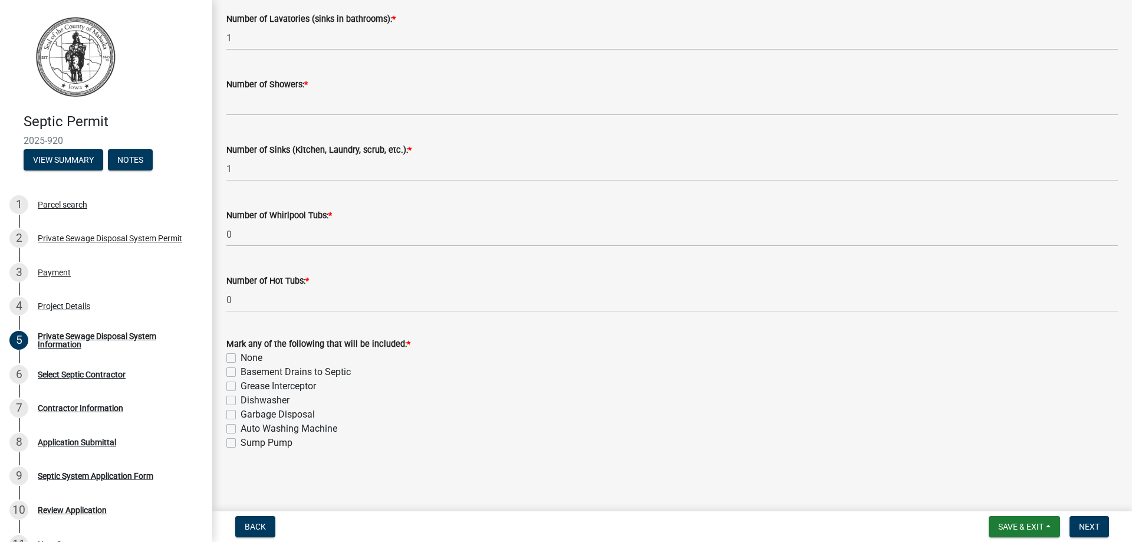
click at [240, 359] on label "None" at bounding box center [251, 358] width 22 height 14
click at [240, 358] on input "None" at bounding box center [244, 355] width 8 height 8
checkbox input "true"
checkbox input "false"
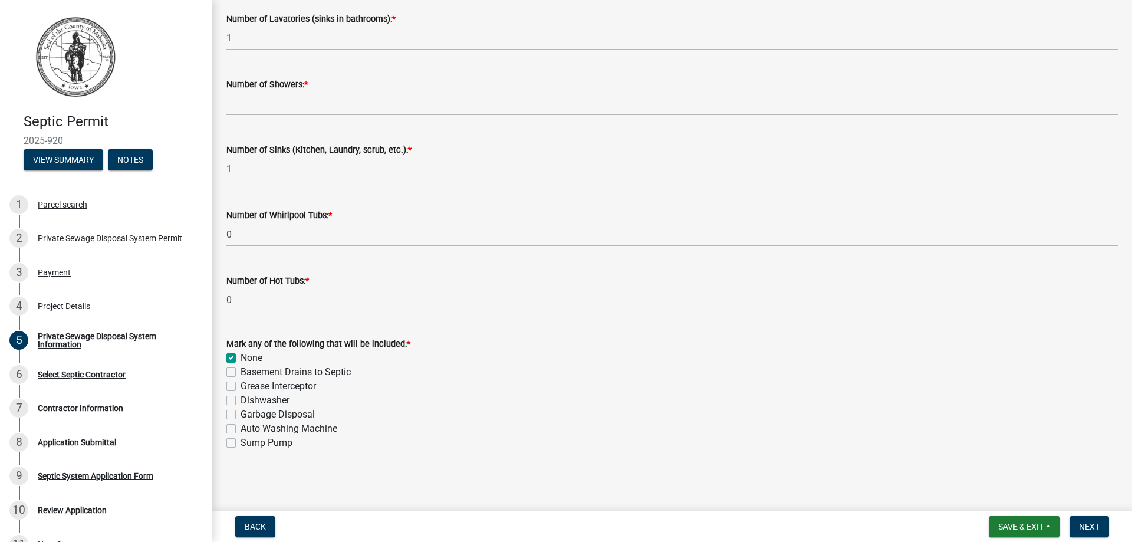
checkbox input "false"
click at [1082, 522] on span "Next" at bounding box center [1089, 526] width 21 height 9
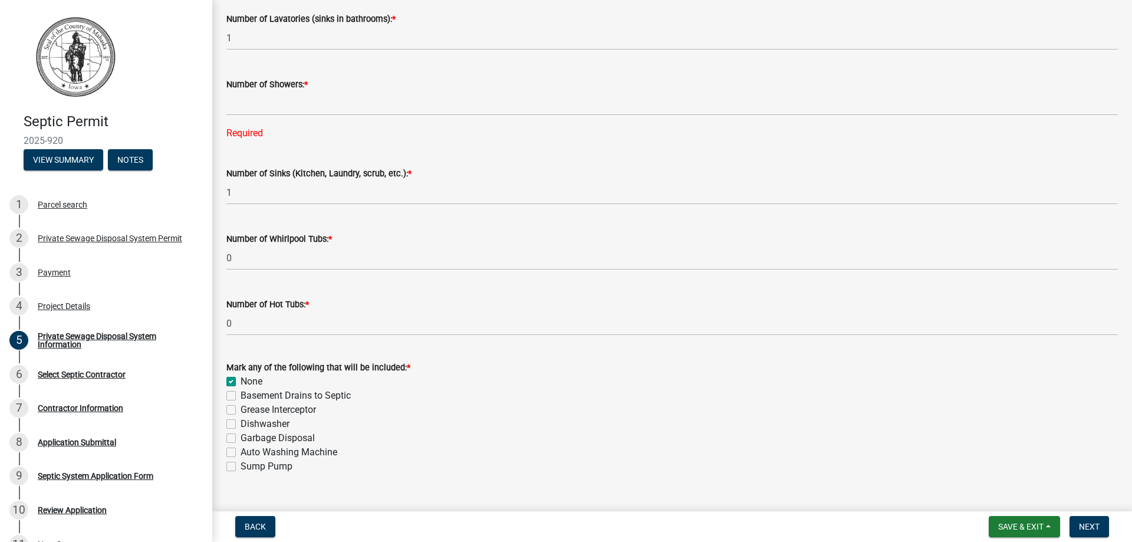
click at [240, 451] on label "Auto Washing Machine" at bounding box center [288, 452] width 97 height 14
click at [240, 451] on input "Auto Washing Machine" at bounding box center [244, 449] width 8 height 8
checkbox input "true"
checkbox input "false"
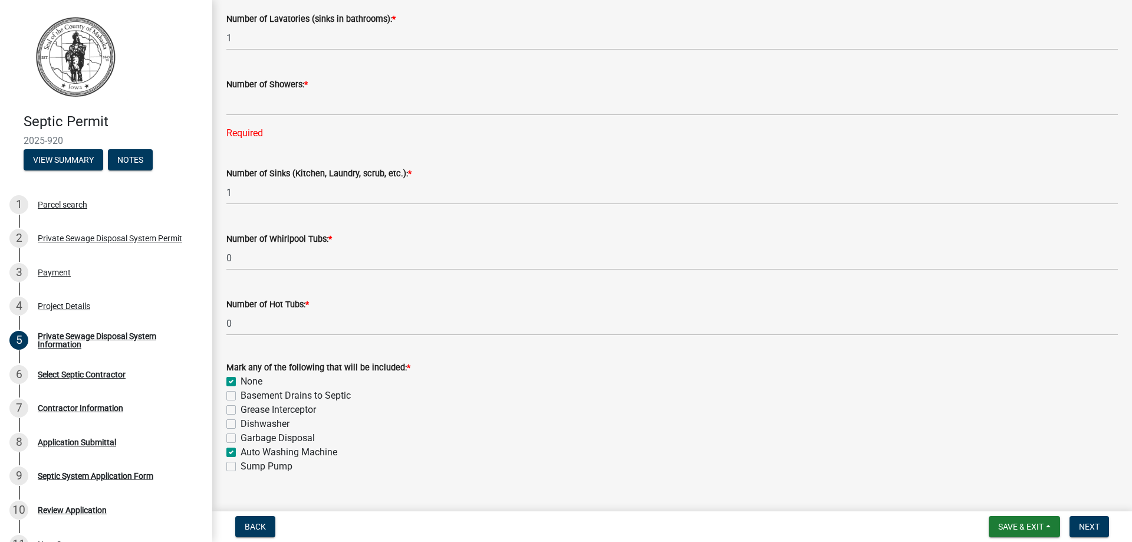
checkbox input "false"
checkbox input "true"
checkbox input "false"
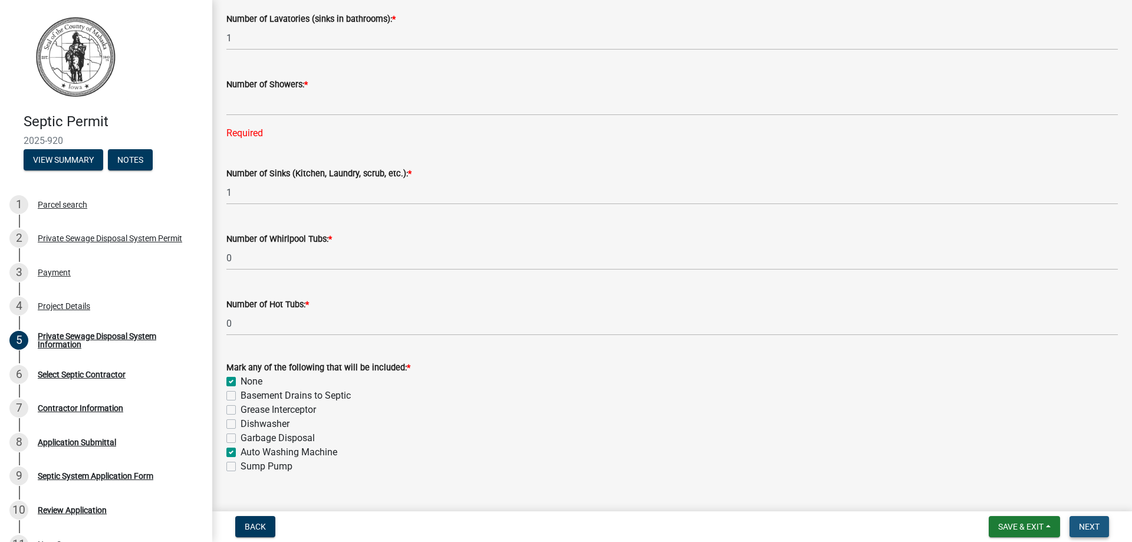
click at [1096, 526] on span "Next" at bounding box center [1089, 526] width 21 height 9
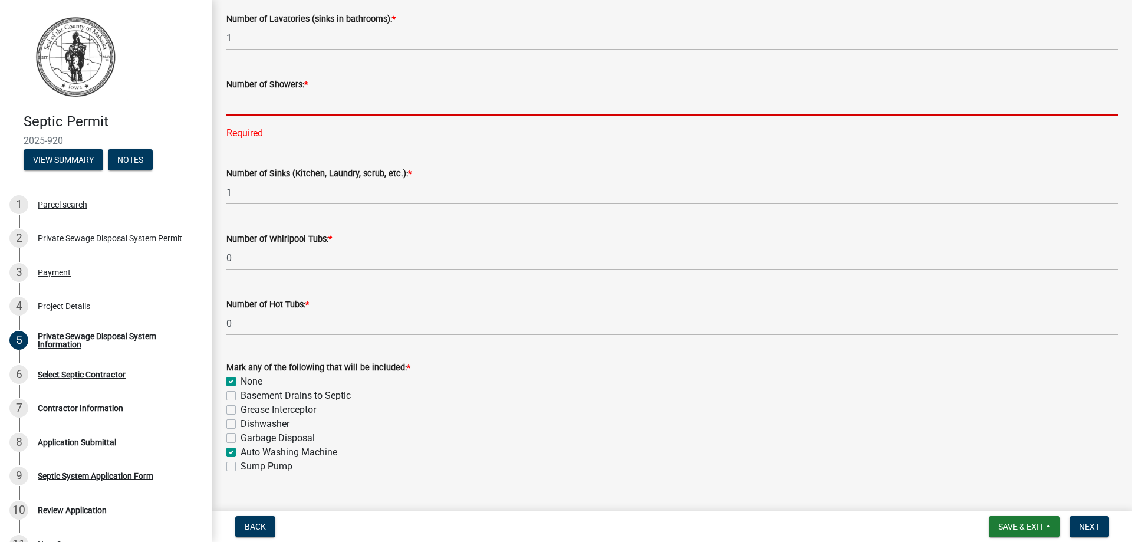
click at [347, 93] on input "text" at bounding box center [671, 103] width 891 height 24
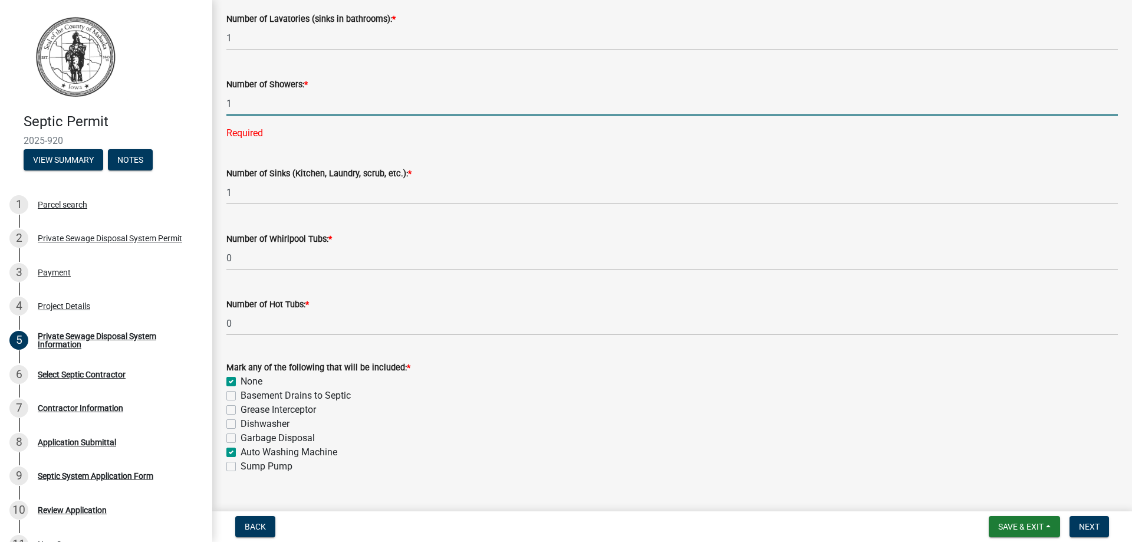
type input "1"
click at [227, 380] on div "Mark any of the following that will be included: * None Basement Drains to Sept…" at bounding box center [671, 416] width 891 height 113
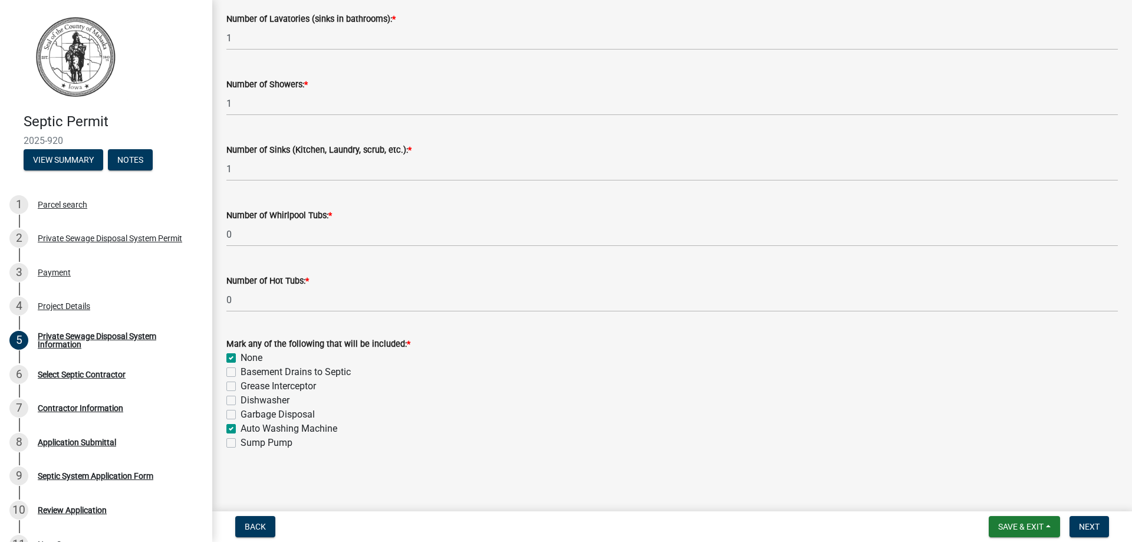
click at [240, 358] on label "None" at bounding box center [251, 358] width 22 height 14
click at [240, 358] on input "None" at bounding box center [244, 355] width 8 height 8
checkbox input "false"
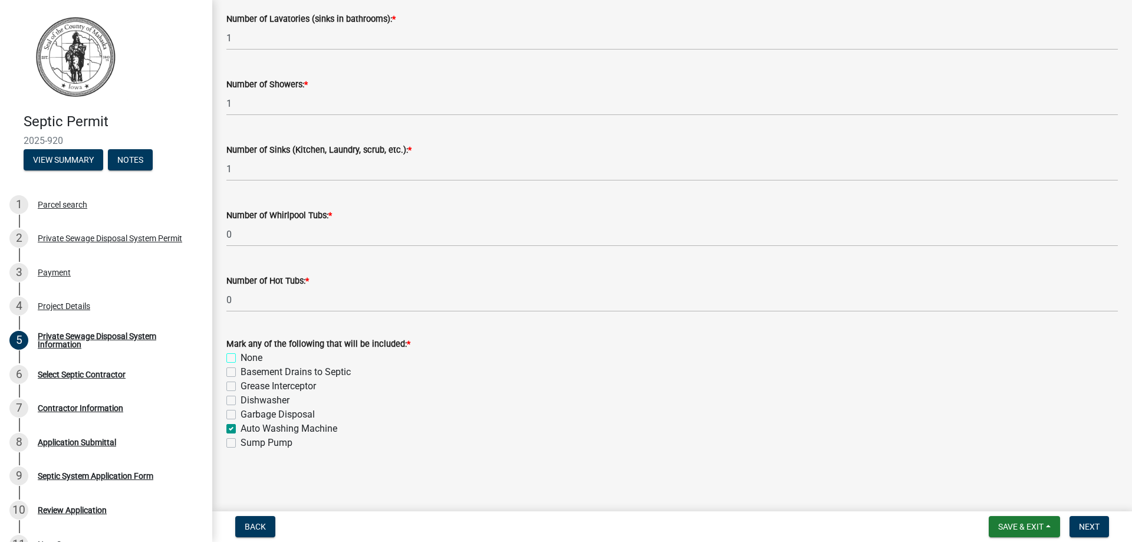
checkbox input "false"
checkbox input "true"
checkbox input "false"
click at [1087, 525] on span "Next" at bounding box center [1089, 526] width 21 height 9
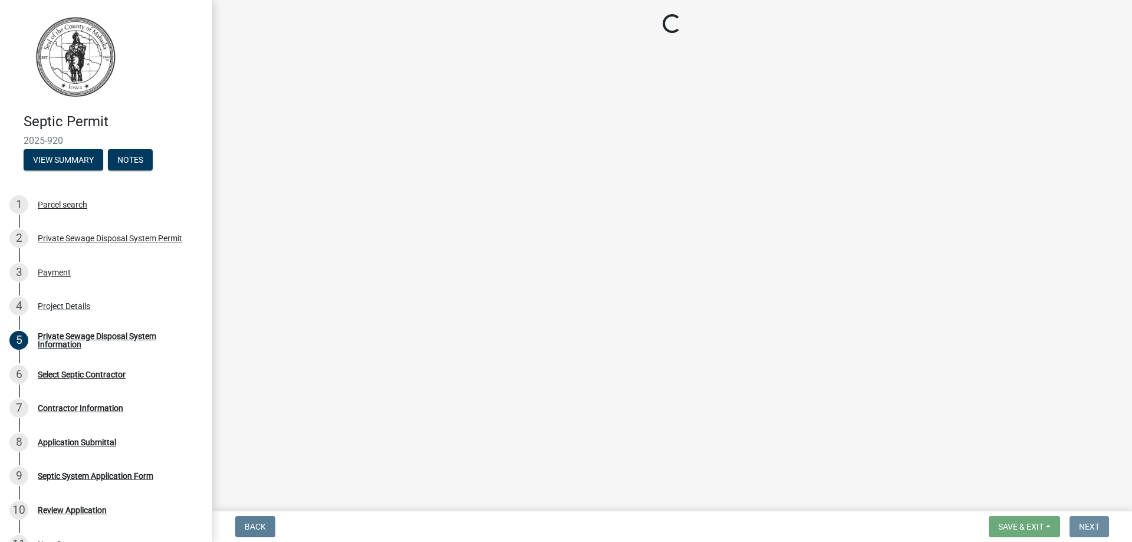
scroll to position [0, 0]
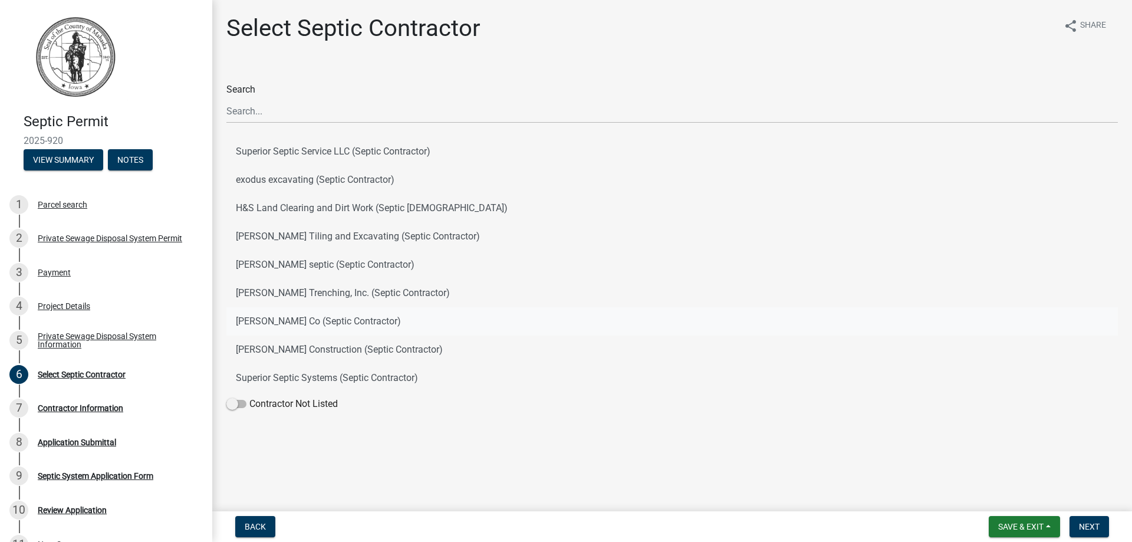
click at [250, 326] on button "[PERSON_NAME] Co (Septic Contractor)" at bounding box center [671, 321] width 891 height 28
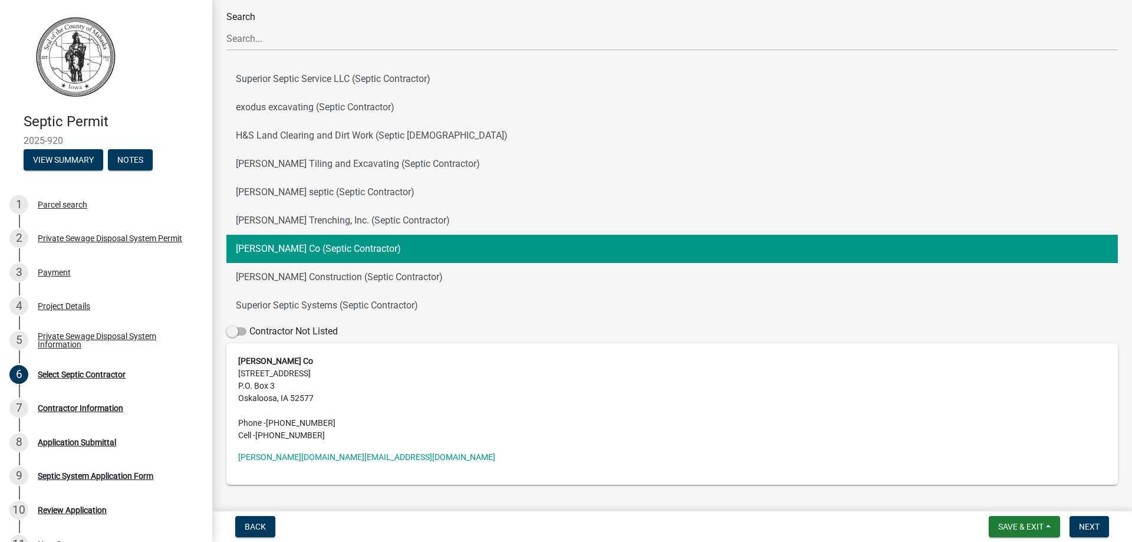
scroll to position [106, 0]
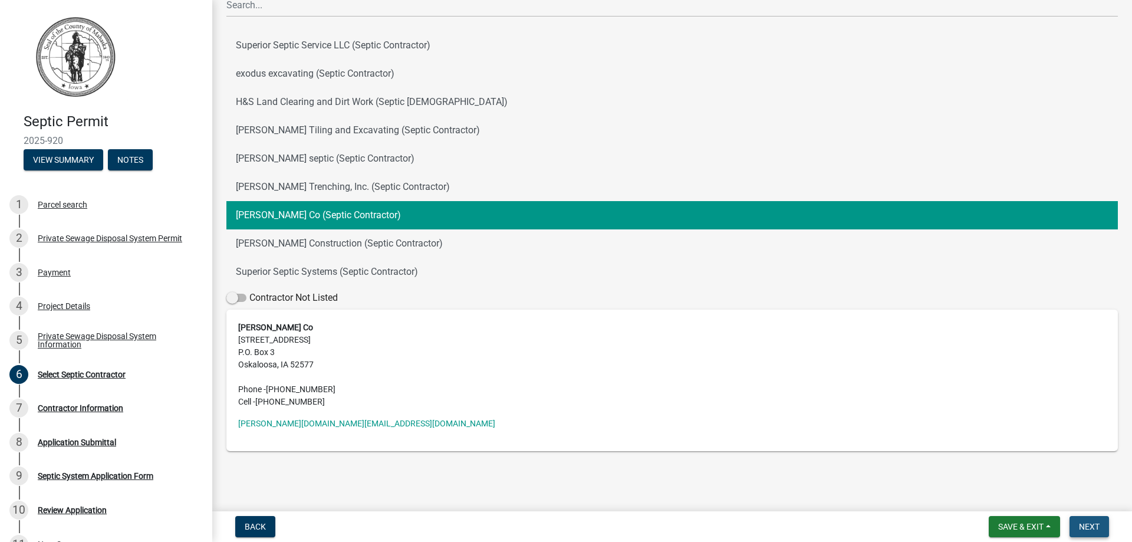
click at [1101, 526] on button "Next" at bounding box center [1088, 526] width 39 height 21
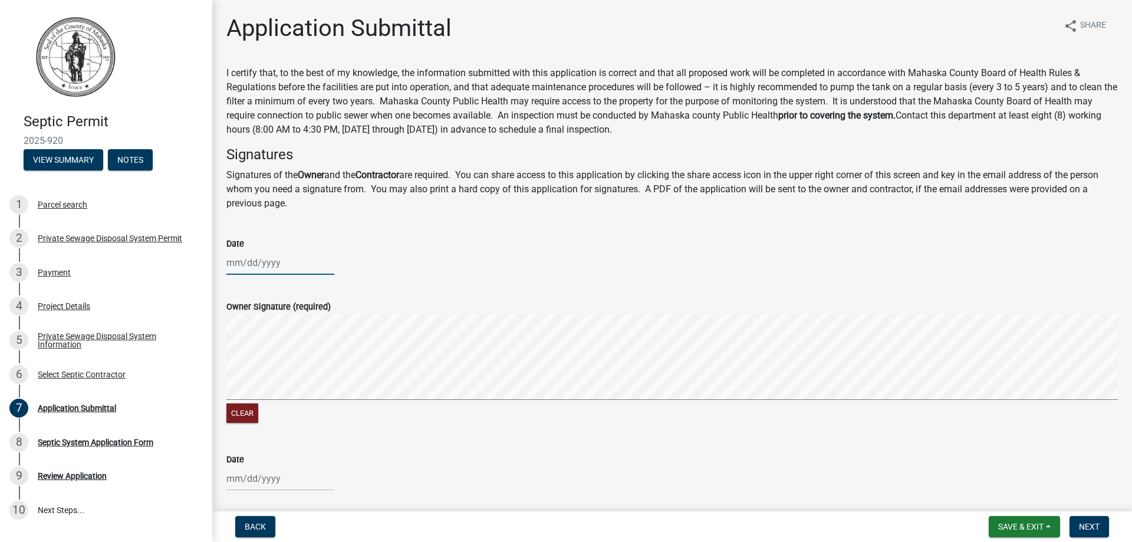
click at [302, 259] on input "Date" at bounding box center [280, 262] width 108 height 24
select select "8"
select select "2025"
click at [233, 399] on div "25" at bounding box center [238, 400] width 19 height 19
type input "[DATE]"
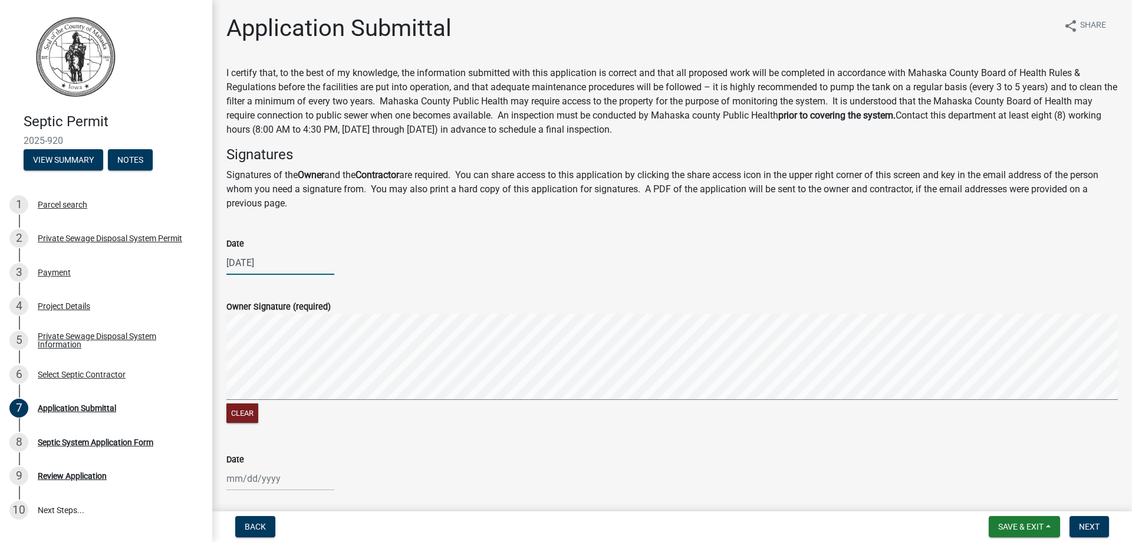
click at [309, 255] on input "[DATE]" at bounding box center [280, 262] width 108 height 24
select select "8"
select select "2025"
click at [377, 252] on div "[DATE] [PERSON_NAME] Apr May Jun [DATE] Aug Sep Oct Nov [DATE] 1526 1527 1528 1…" at bounding box center [671, 262] width 891 height 24
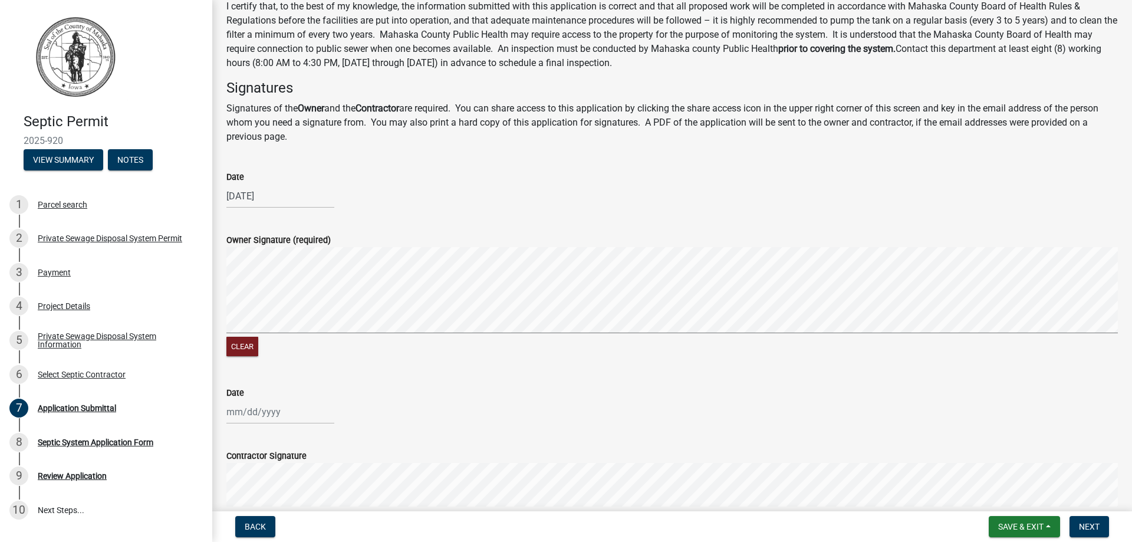
scroll to position [67, 0]
click at [255, 411] on input "Date" at bounding box center [280, 411] width 108 height 24
select select "8"
select select "2025"
click at [237, 361] on div "25" at bounding box center [238, 367] width 19 height 19
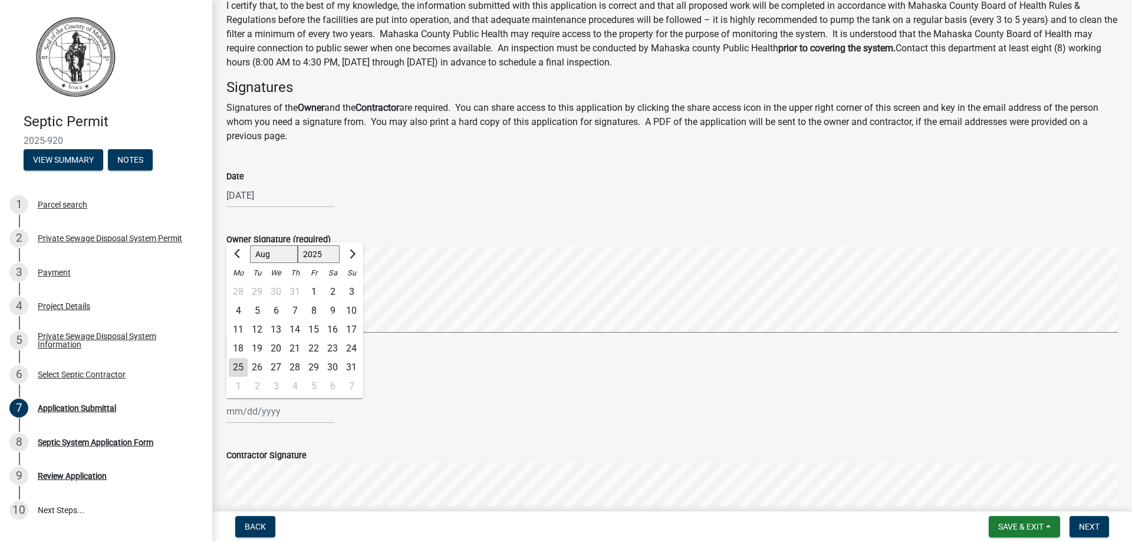
type input "[DATE]"
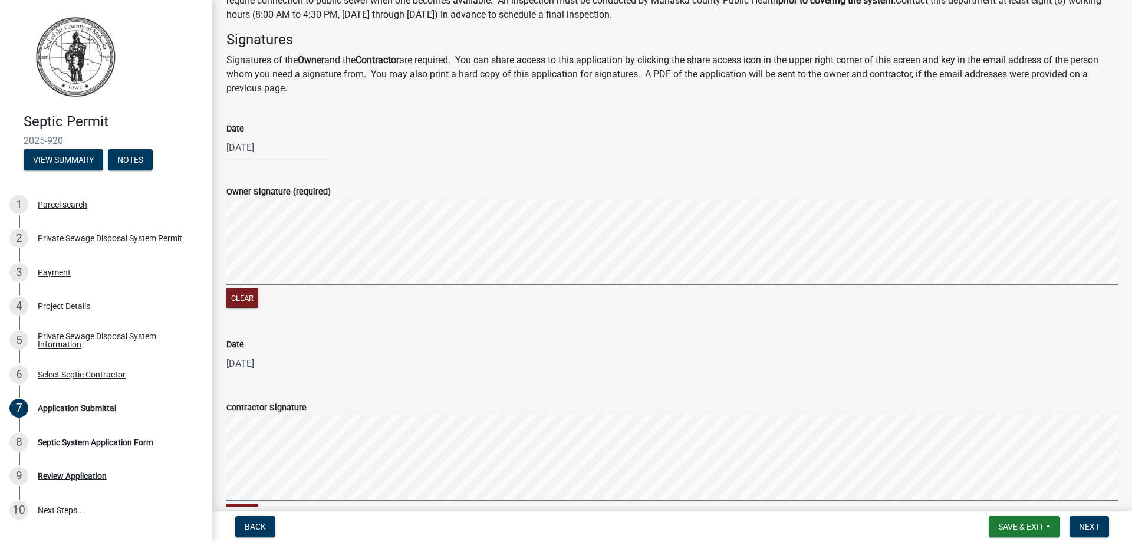
scroll to position [202, 0]
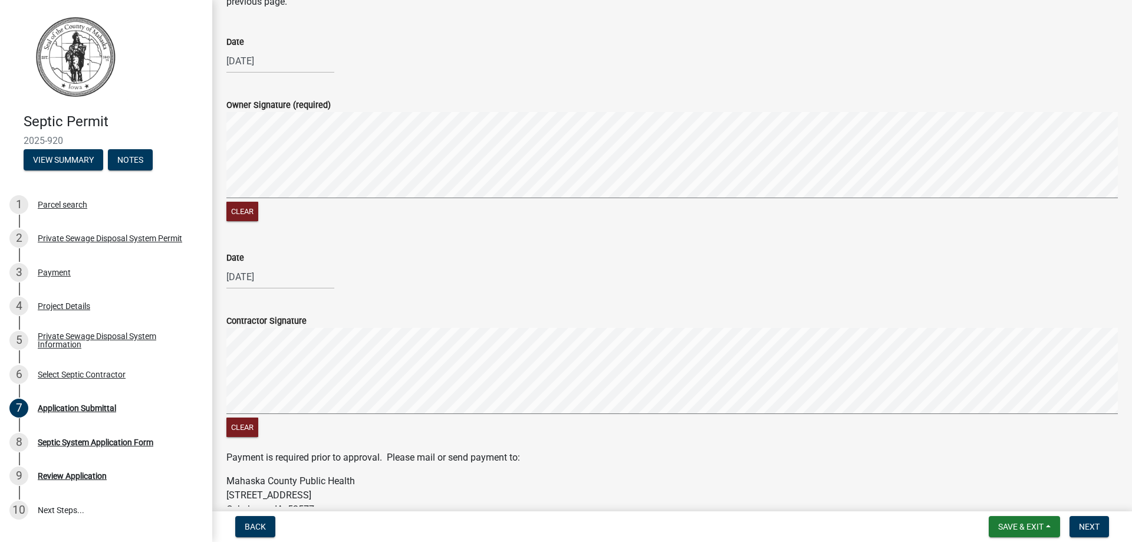
click at [262, 430] on div "Clear" at bounding box center [671, 384] width 891 height 112
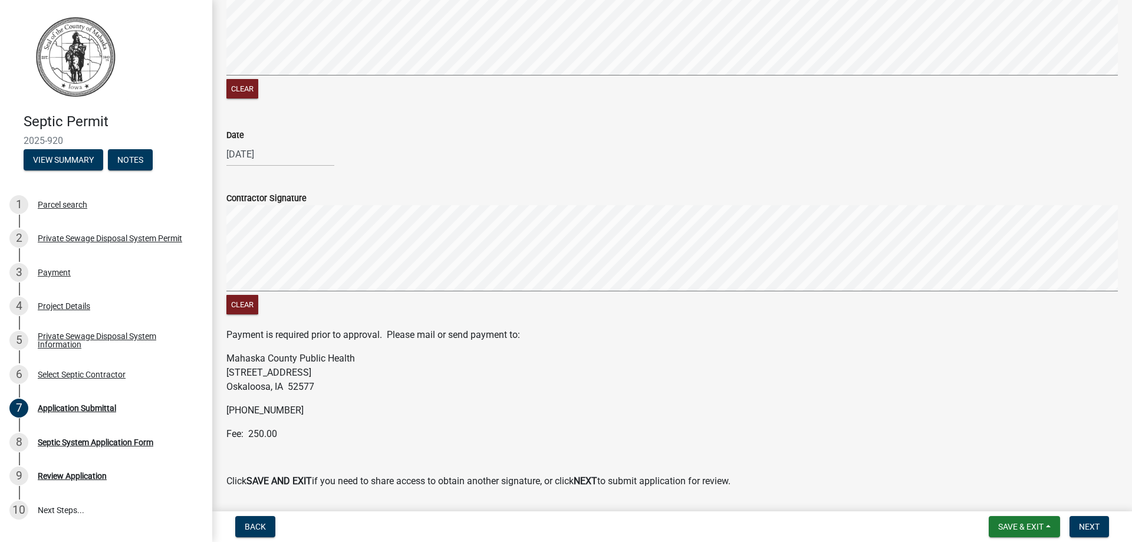
scroll to position [336, 0]
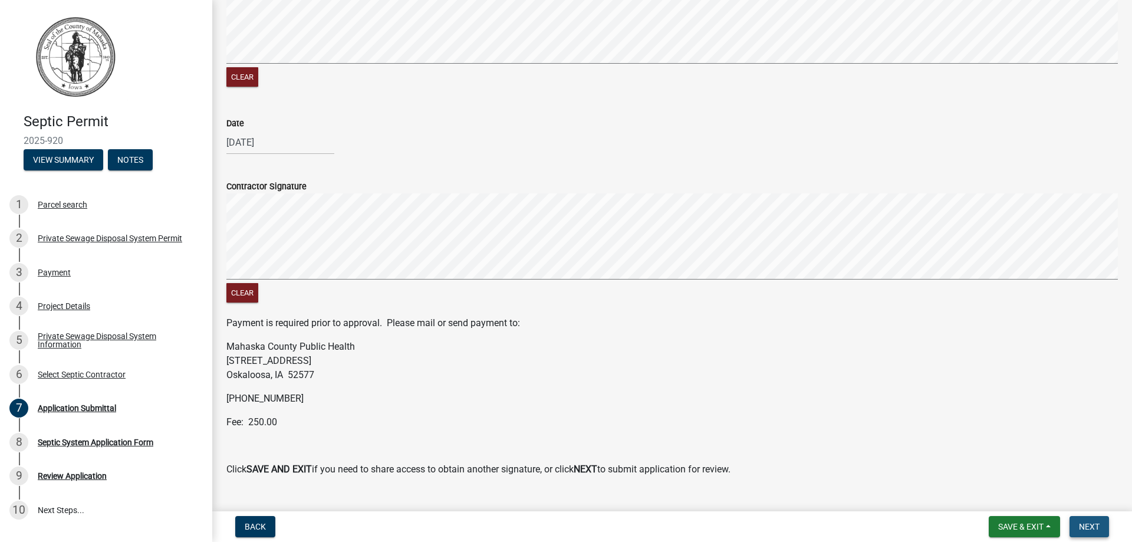
click at [1085, 532] on button "Next" at bounding box center [1088, 526] width 39 height 21
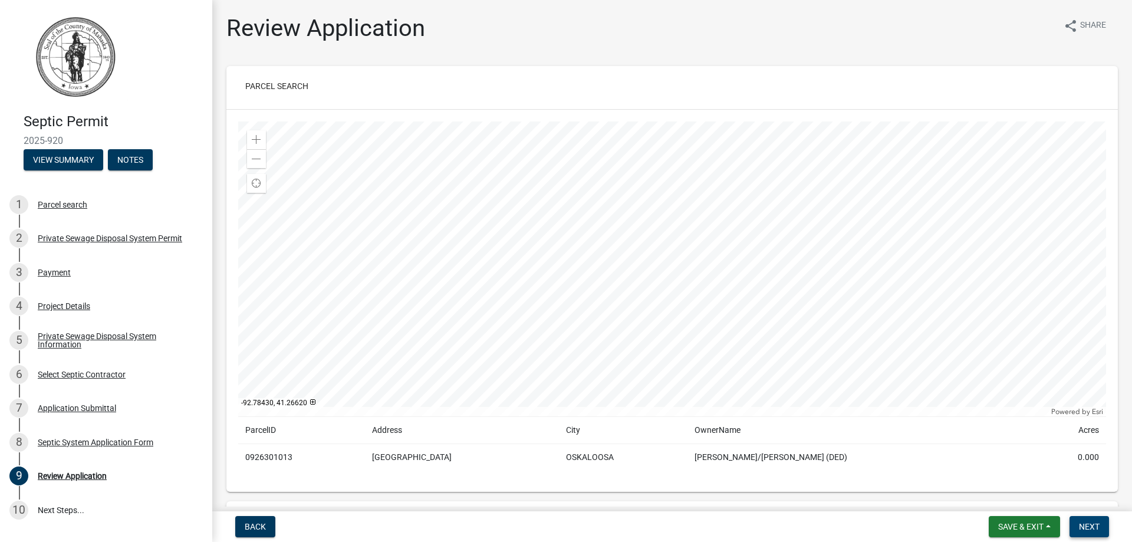
click at [1089, 525] on span "Next" at bounding box center [1089, 526] width 21 height 9
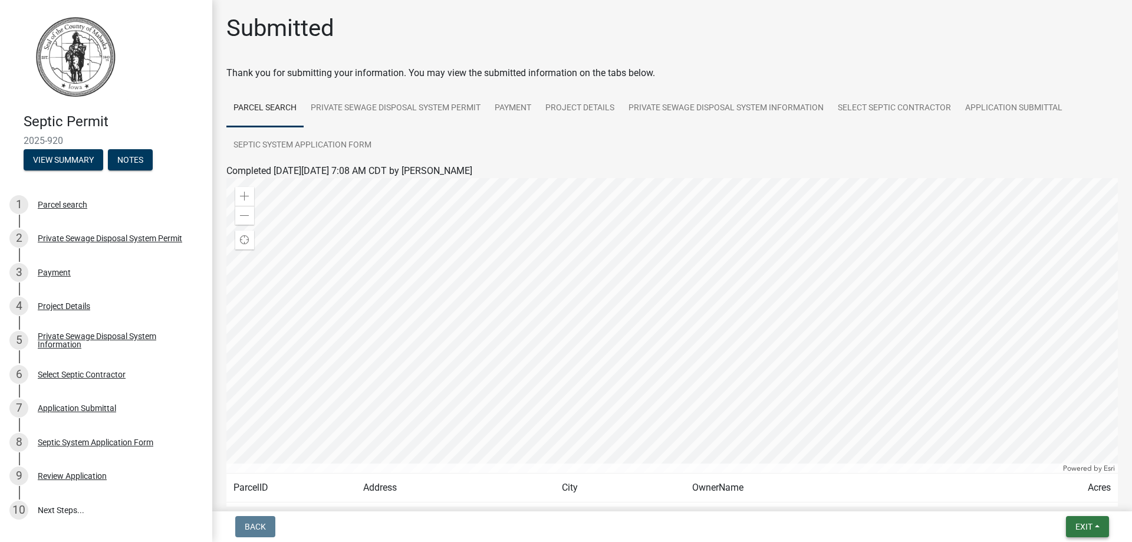
click at [1086, 524] on span "Exit" at bounding box center [1083, 526] width 17 height 9
click at [1034, 494] on button "Save & Exit" at bounding box center [1061, 495] width 94 height 28
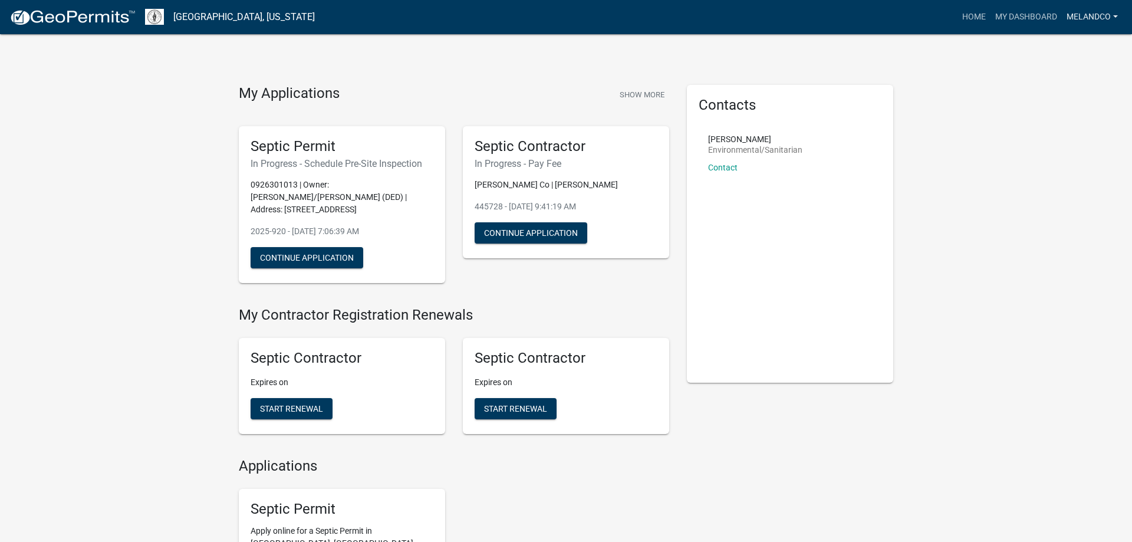
click at [1086, 11] on link "MelandCo" at bounding box center [1091, 17] width 61 height 22
click at [1059, 114] on link "Logout" at bounding box center [1071, 115] width 101 height 28
